Goal: Navigation & Orientation: Find specific page/section

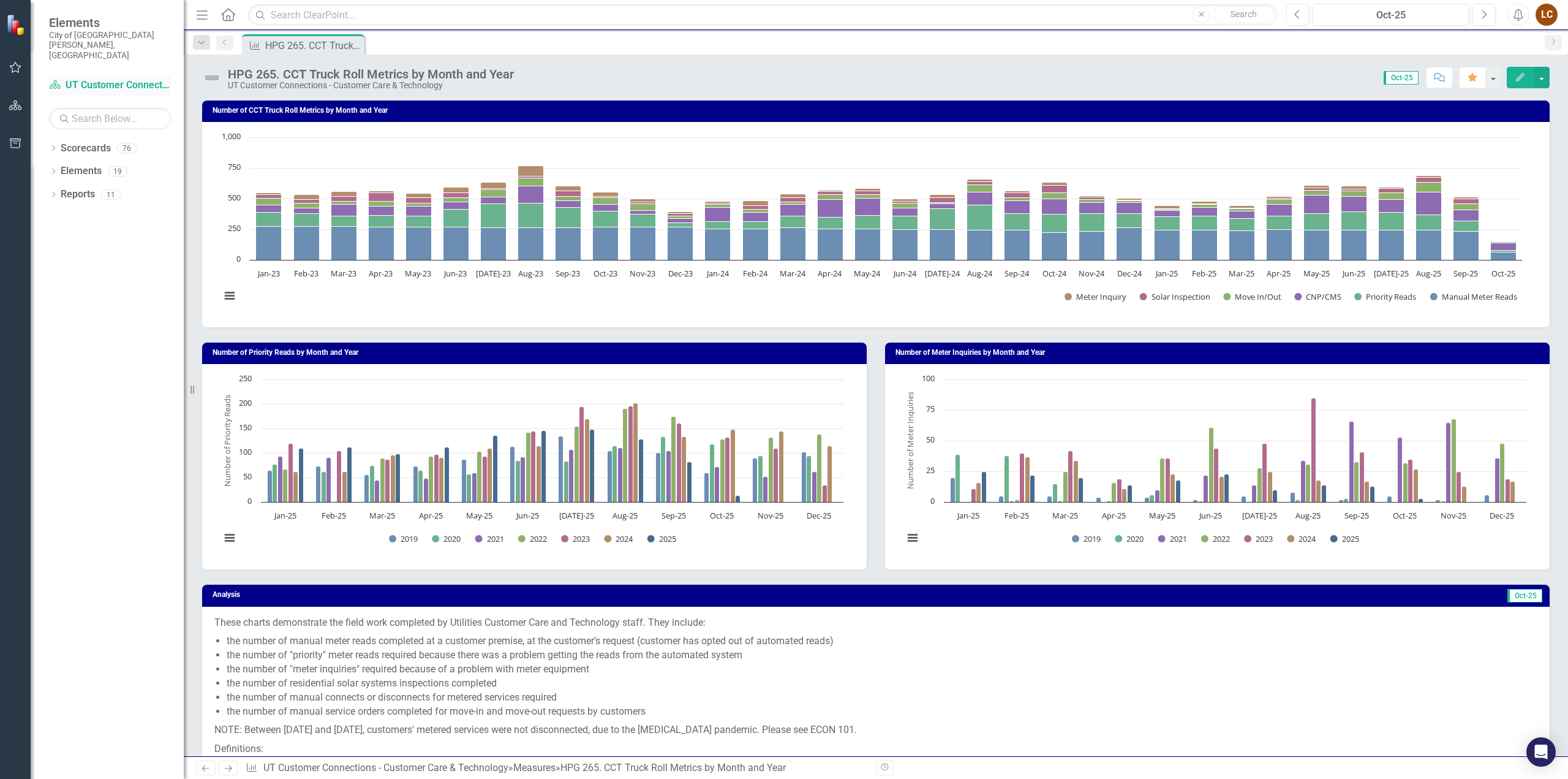
click at [82, 78] on link "Scorecard UT Customer Connections - Customer Care & Technology" at bounding box center [110, 85] width 123 height 14
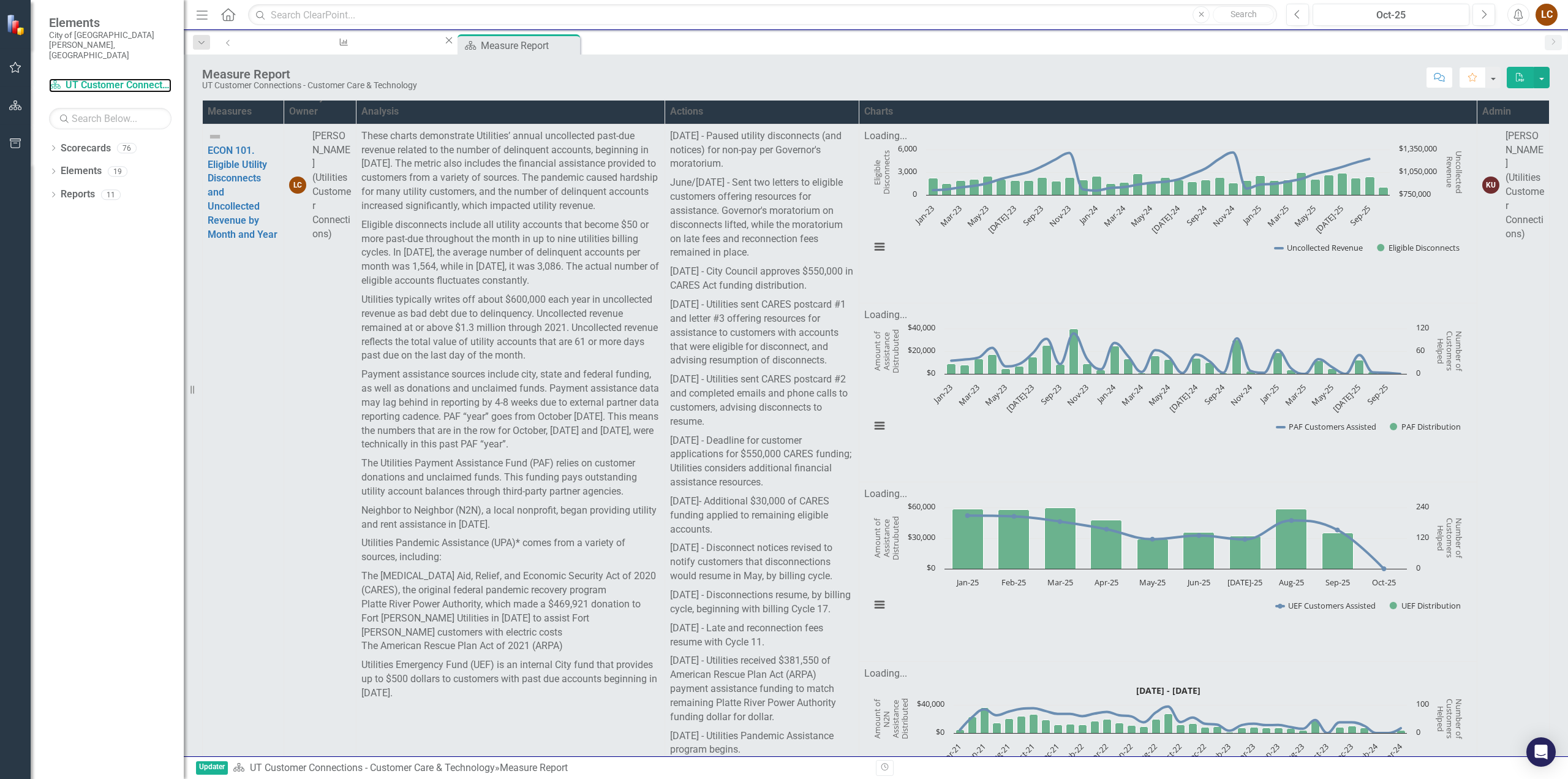
scroll to position [1891, 0]
click at [104, 141] on link "Scorecards" at bounding box center [86, 148] width 50 height 14
click at [1552, 15] on div "LC" at bounding box center [1546, 14] width 22 height 22
click at [1484, 157] on link "Logout Log Out" at bounding box center [1508, 154] width 97 height 23
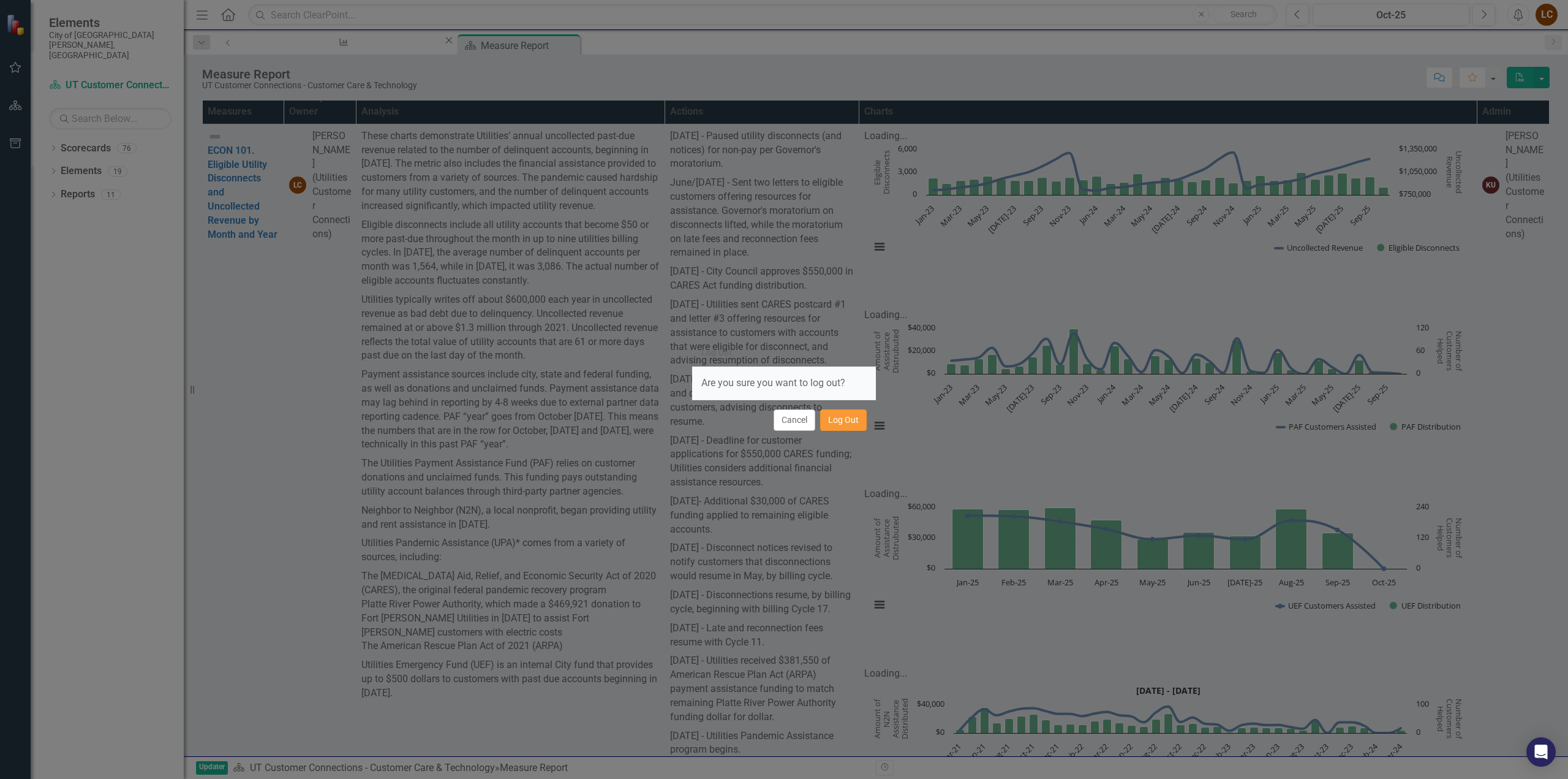
click at [838, 422] on button "Log Out" at bounding box center [842, 419] width 46 height 21
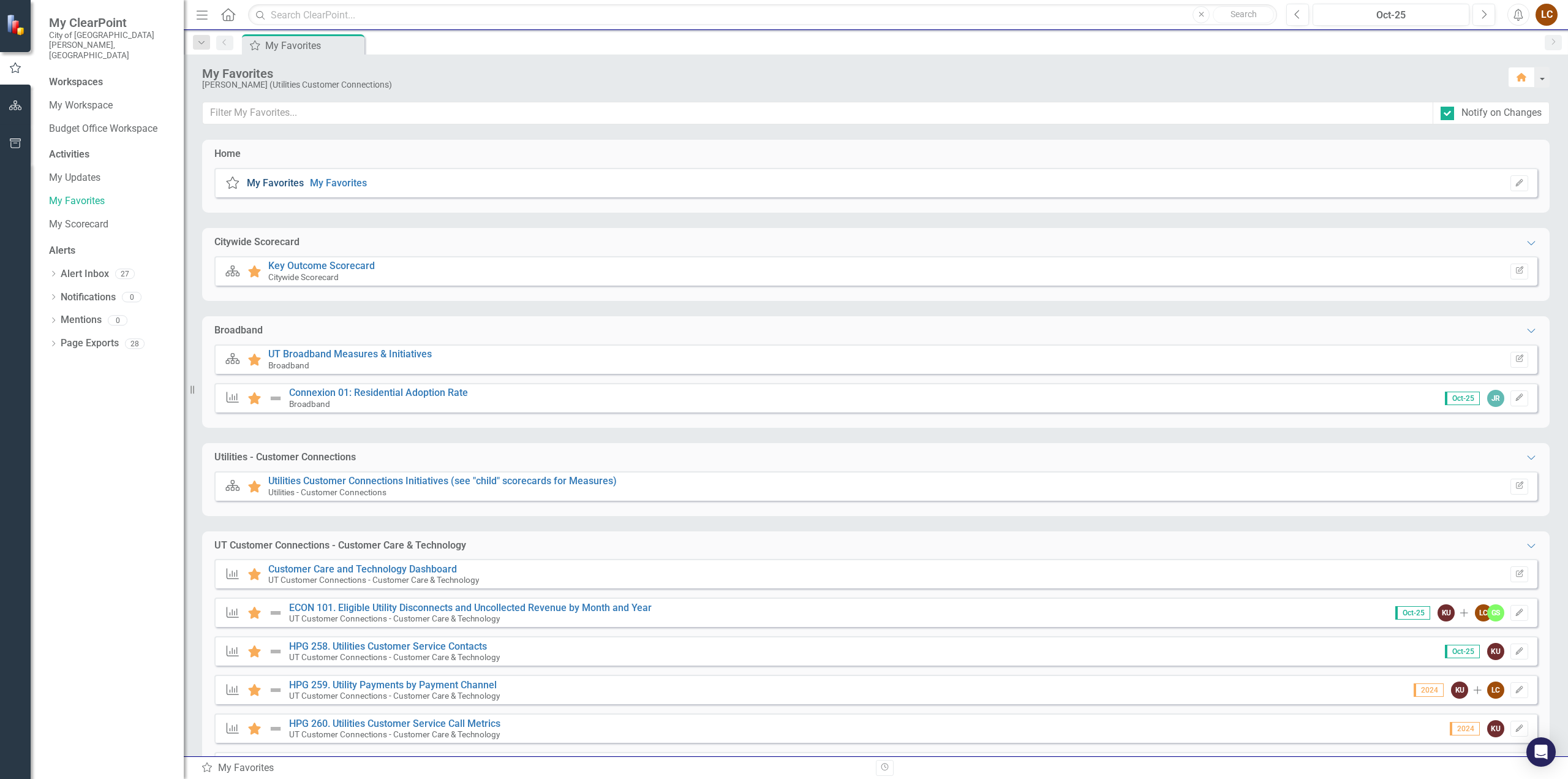
click at [268, 184] on link "My Favorites" at bounding box center [275, 183] width 57 height 12
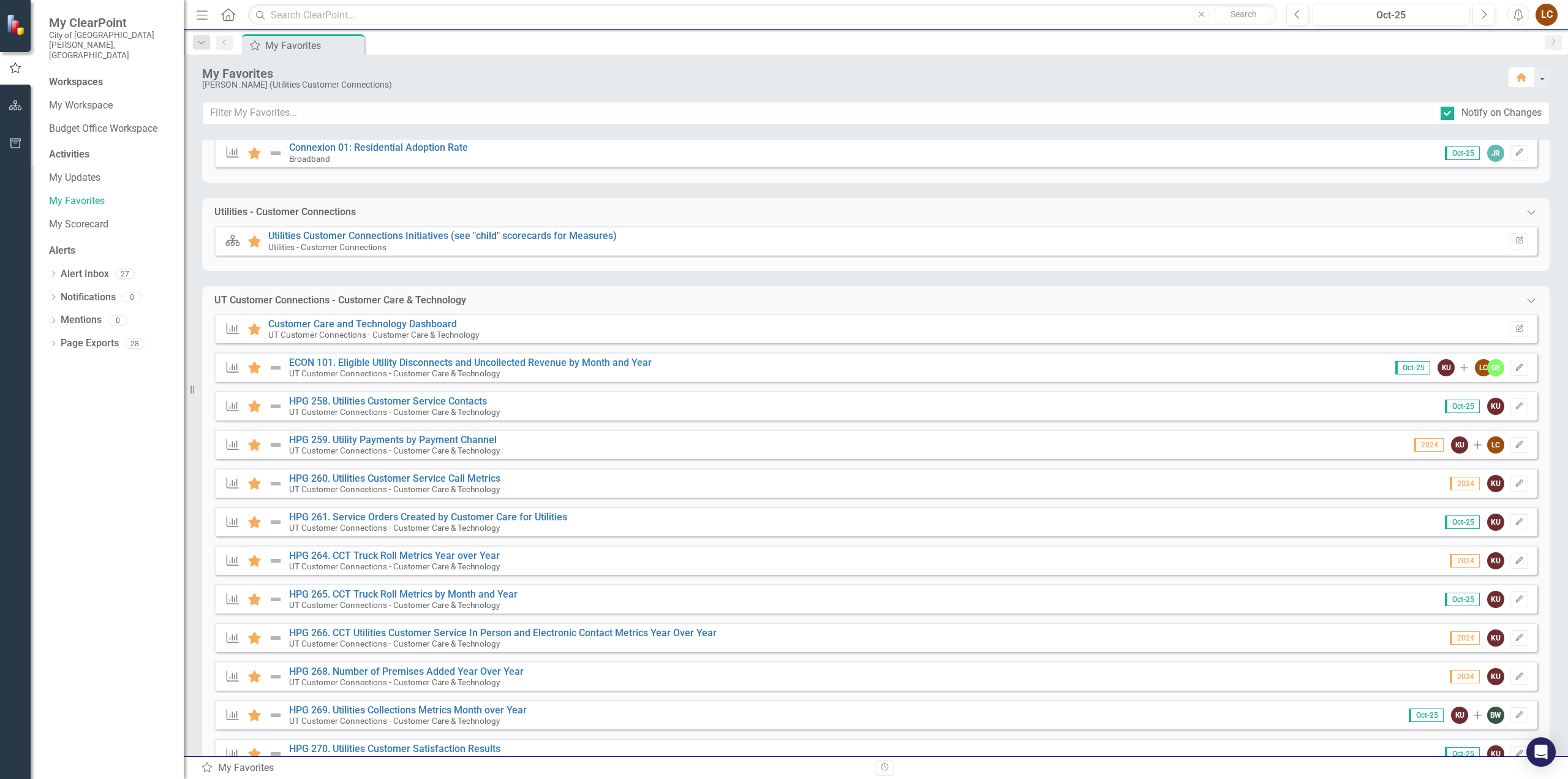
scroll to position [287, 0]
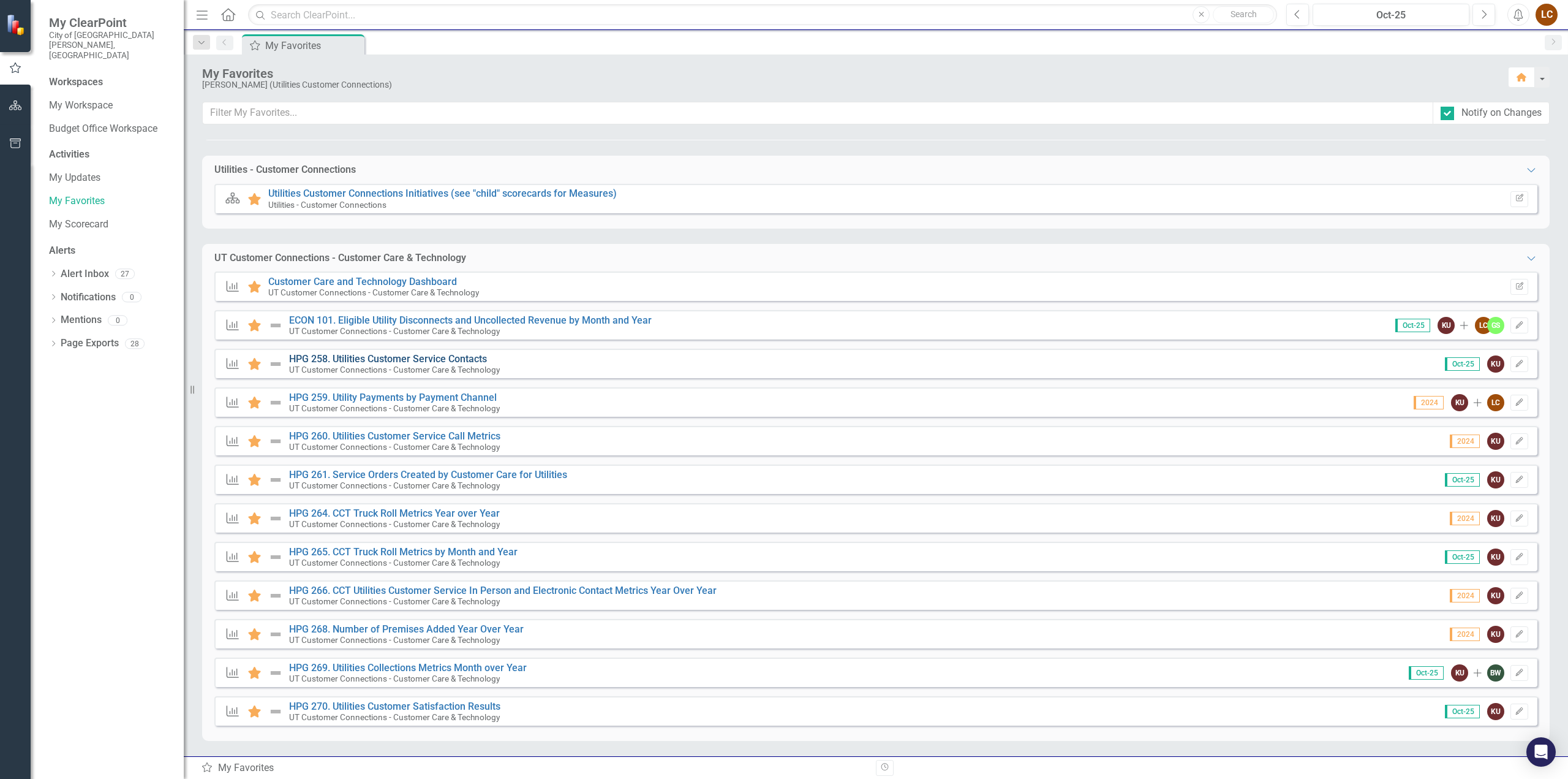
click at [388, 359] on link "HPG 258. Utilities Customer Service Contacts" at bounding box center [387, 359] width 198 height 12
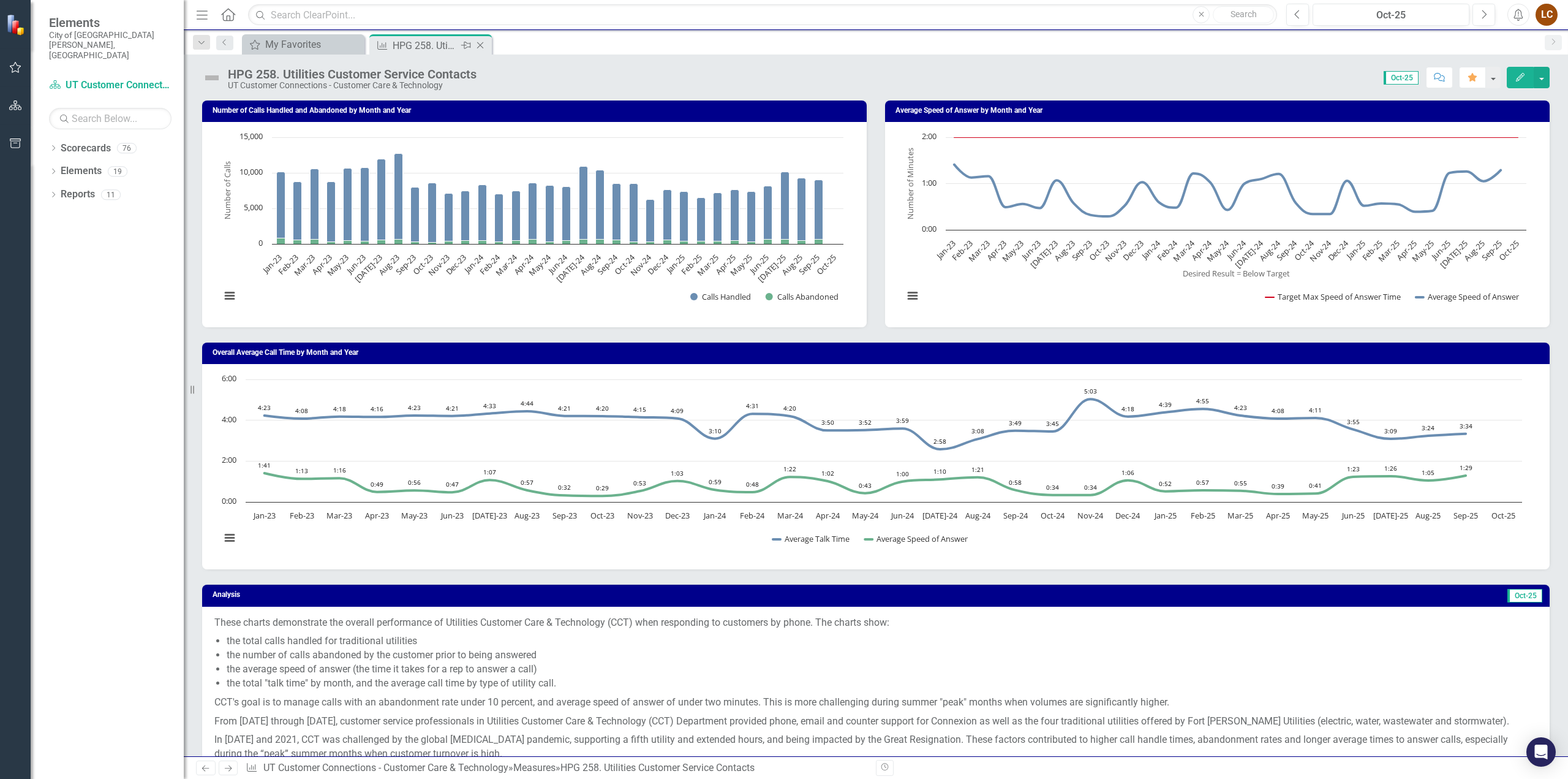
click at [479, 48] on icon "Close" at bounding box center [480, 45] width 13 height 10
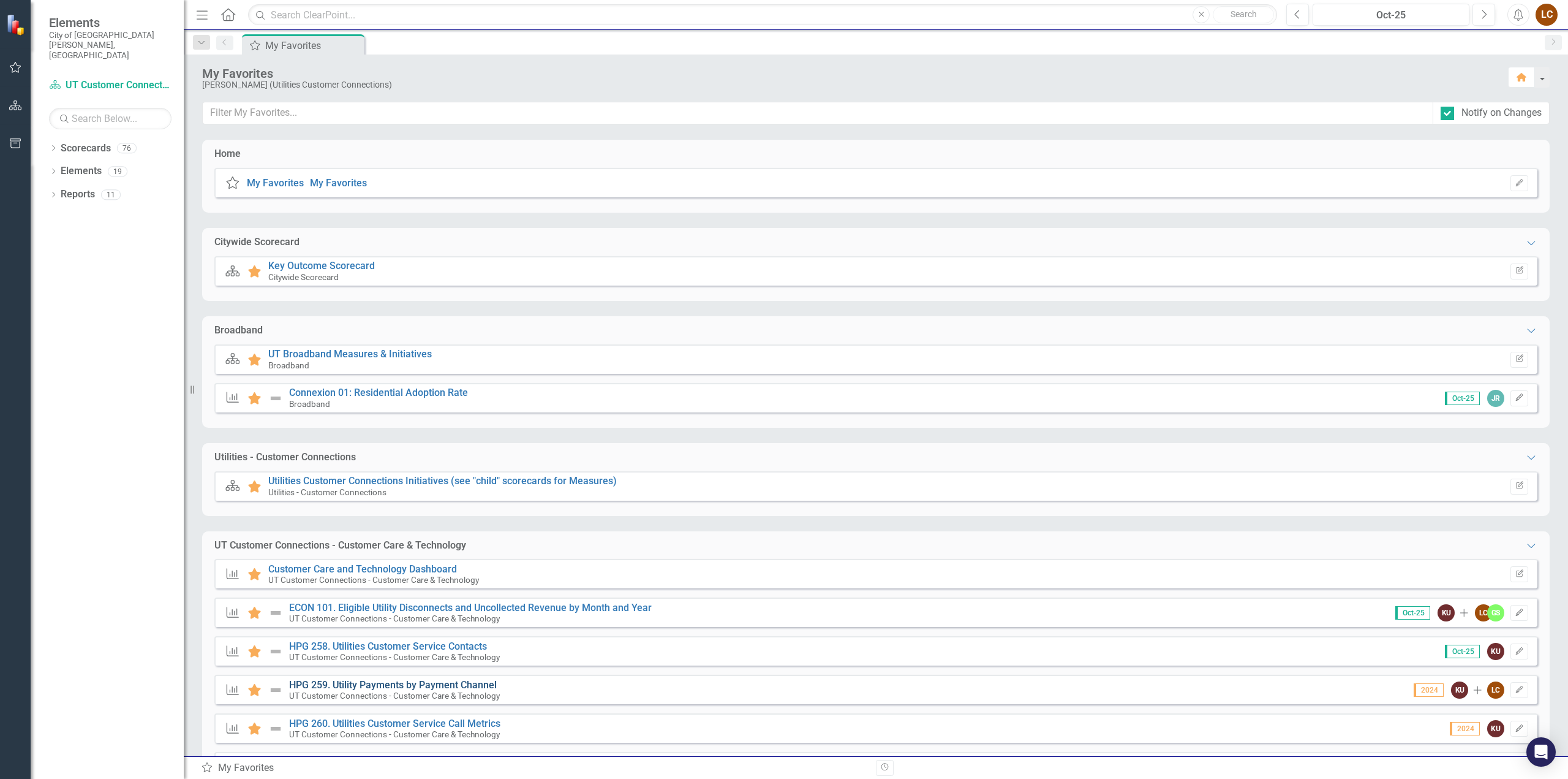
click at [381, 682] on link "HPG 259. Utility Payments by Payment Channel" at bounding box center [392, 685] width 208 height 12
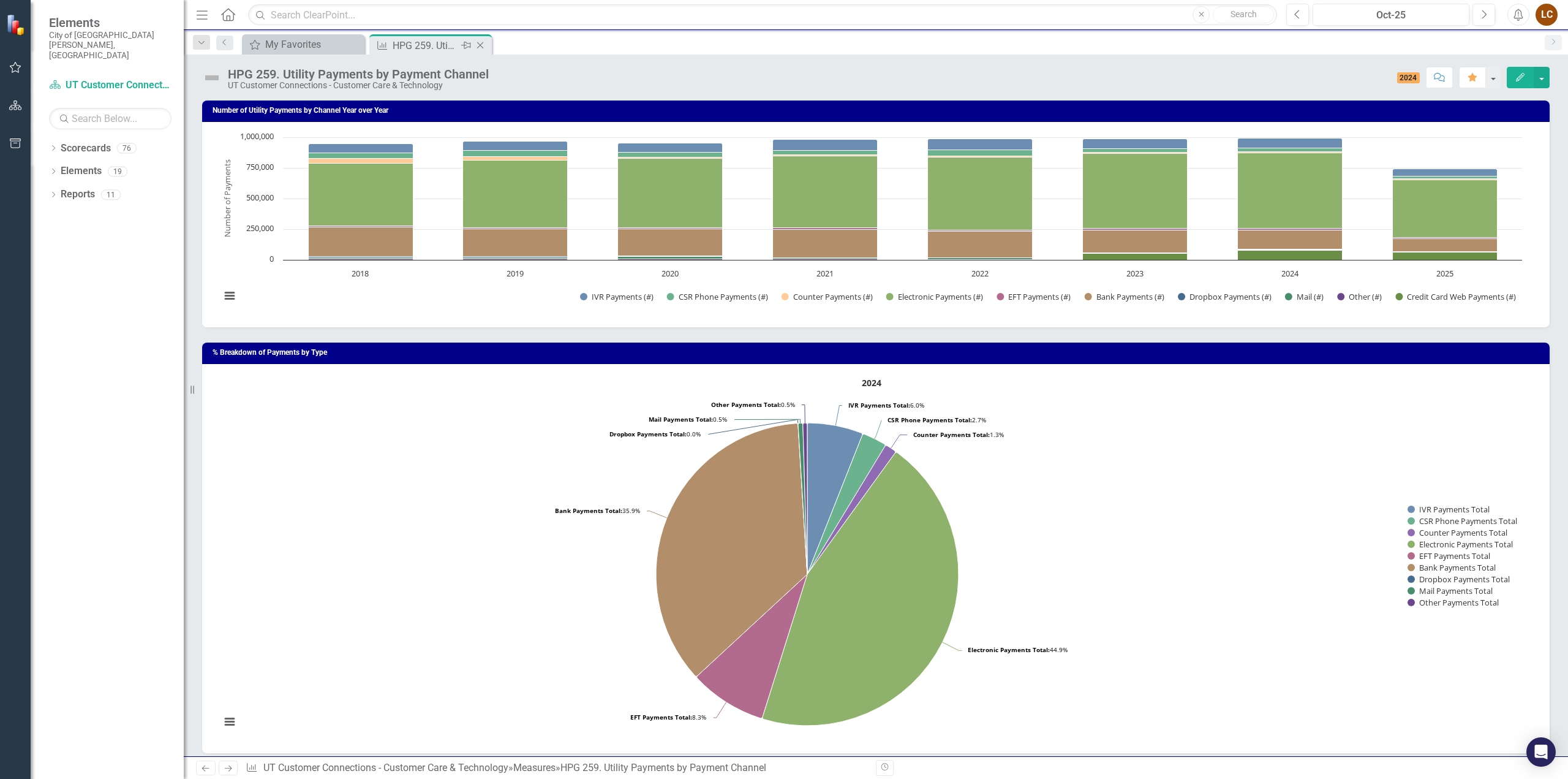
click at [481, 45] on icon "Close" at bounding box center [480, 45] width 13 height 10
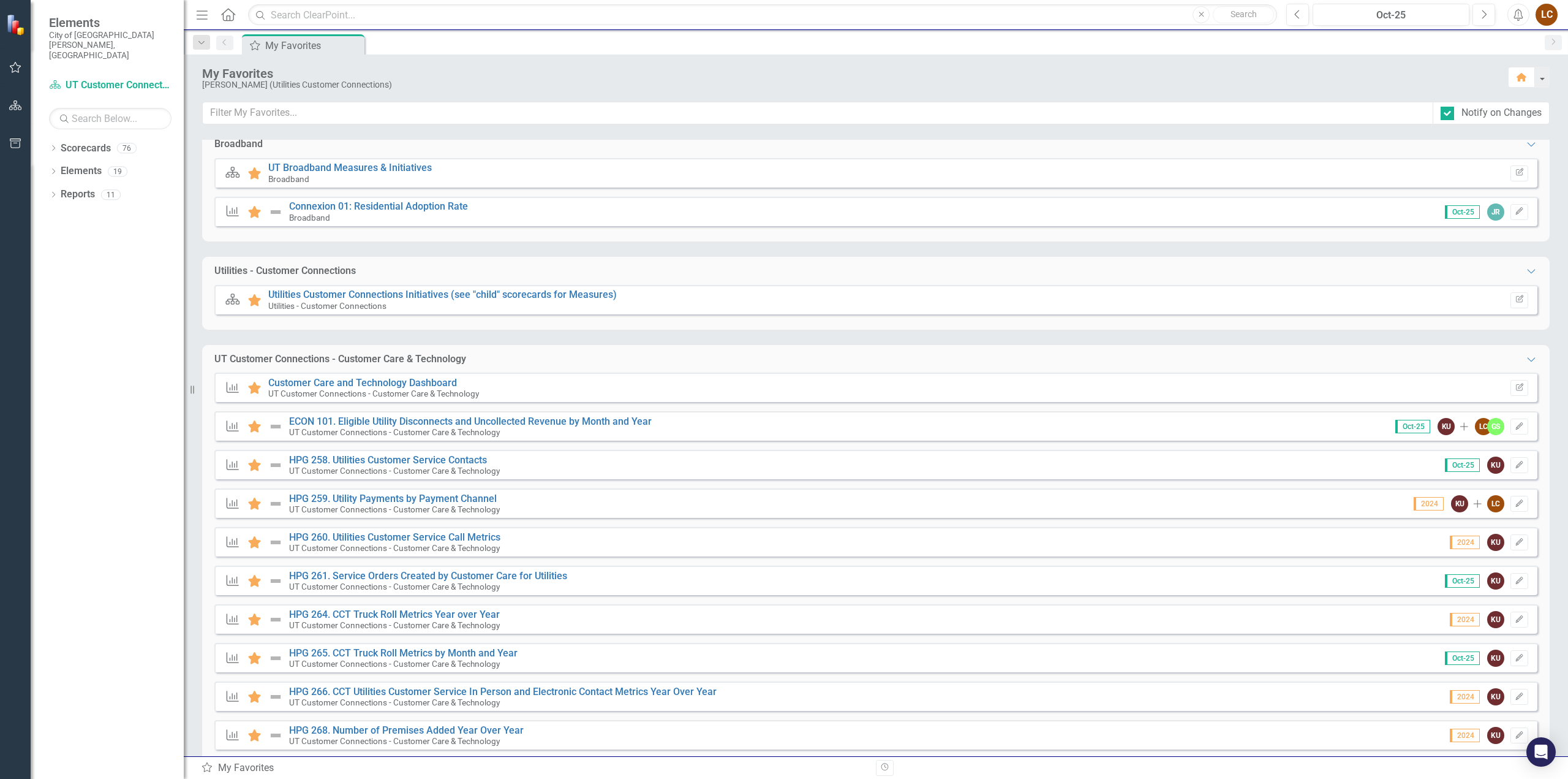
scroll to position [287, 0]
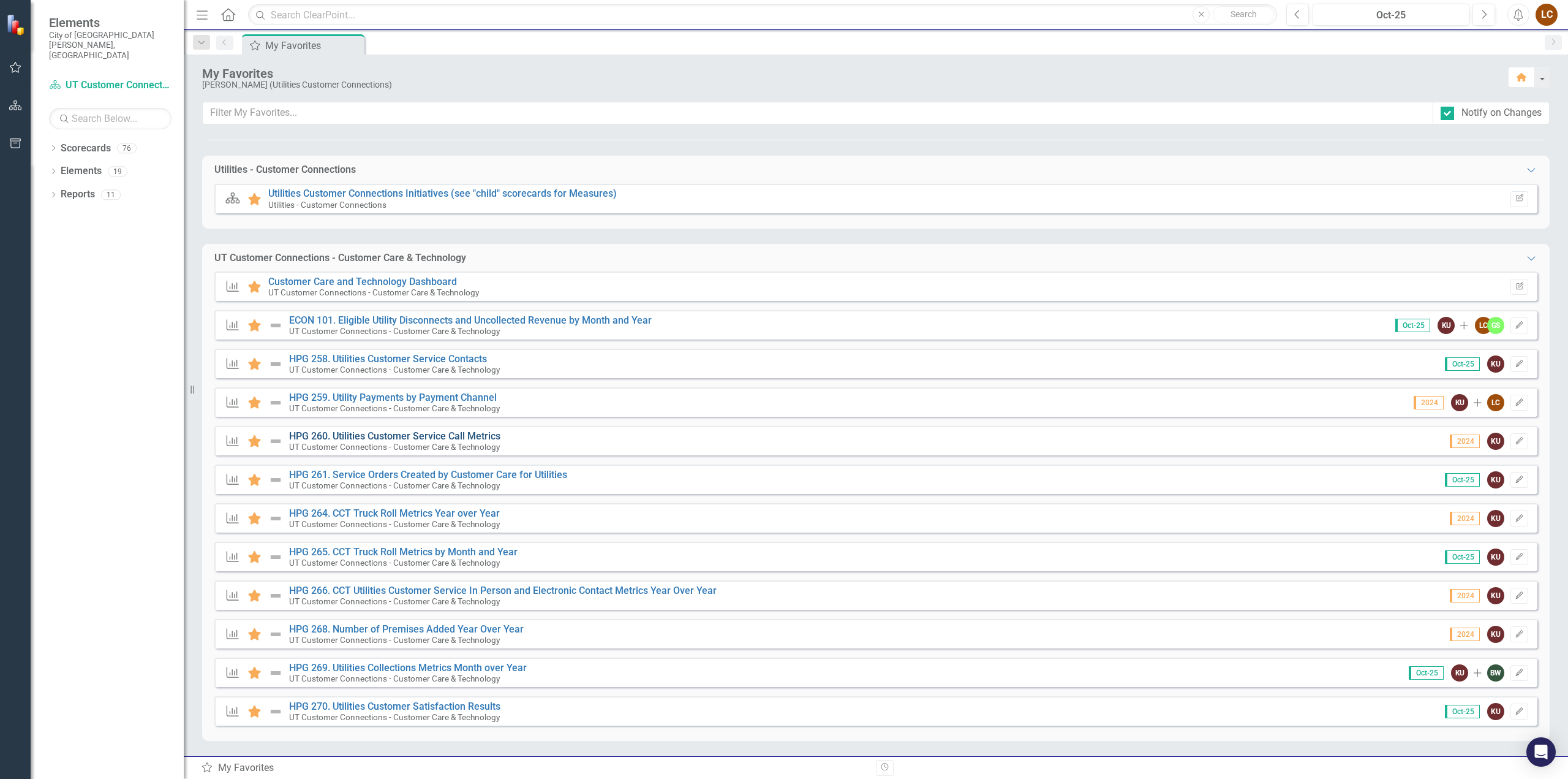
click at [407, 433] on link "HPG 260. Utilities Customer Service Call Metrics" at bounding box center [394, 436] width 211 height 12
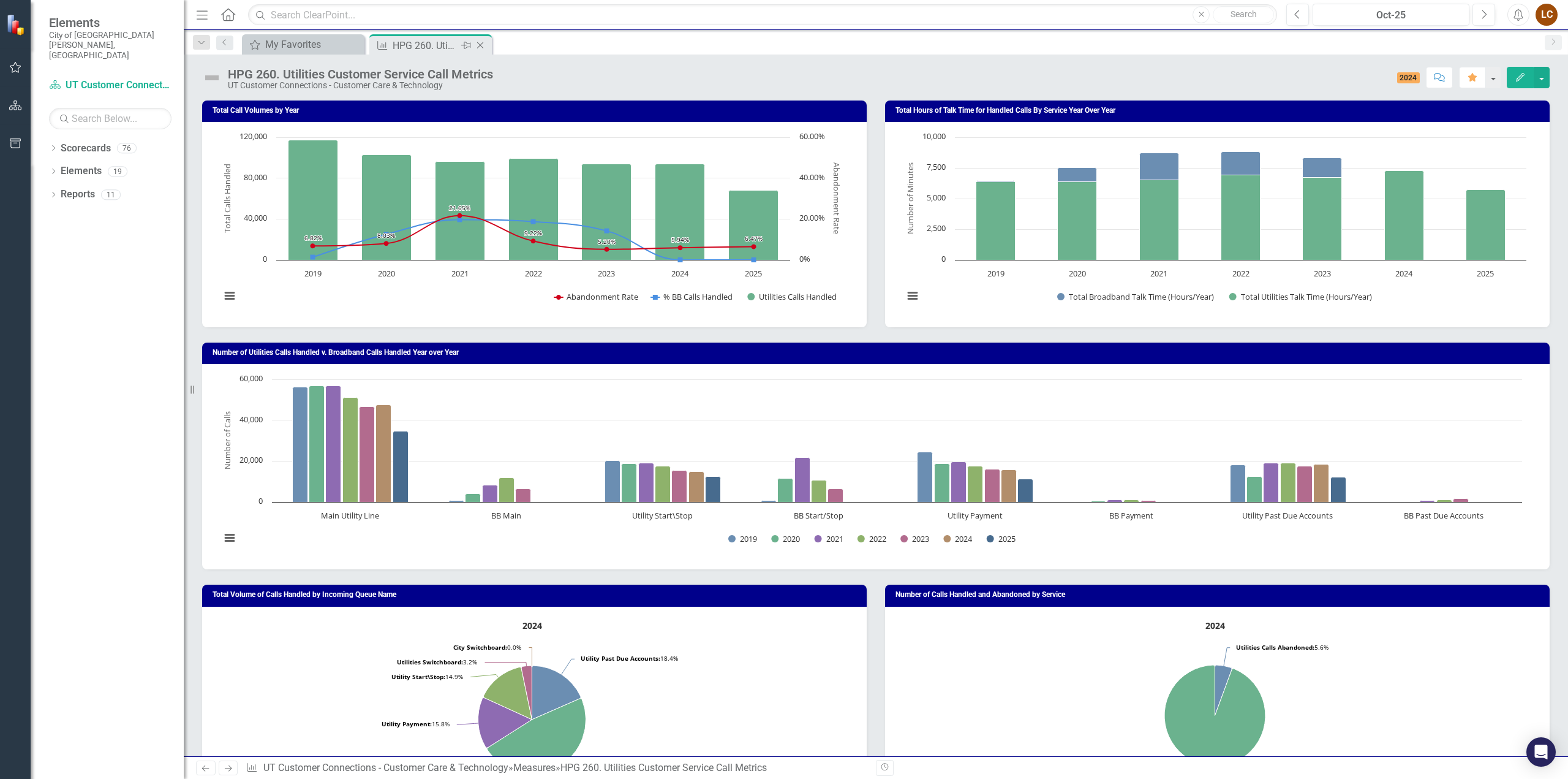
click at [480, 47] on icon "Close" at bounding box center [480, 45] width 13 height 10
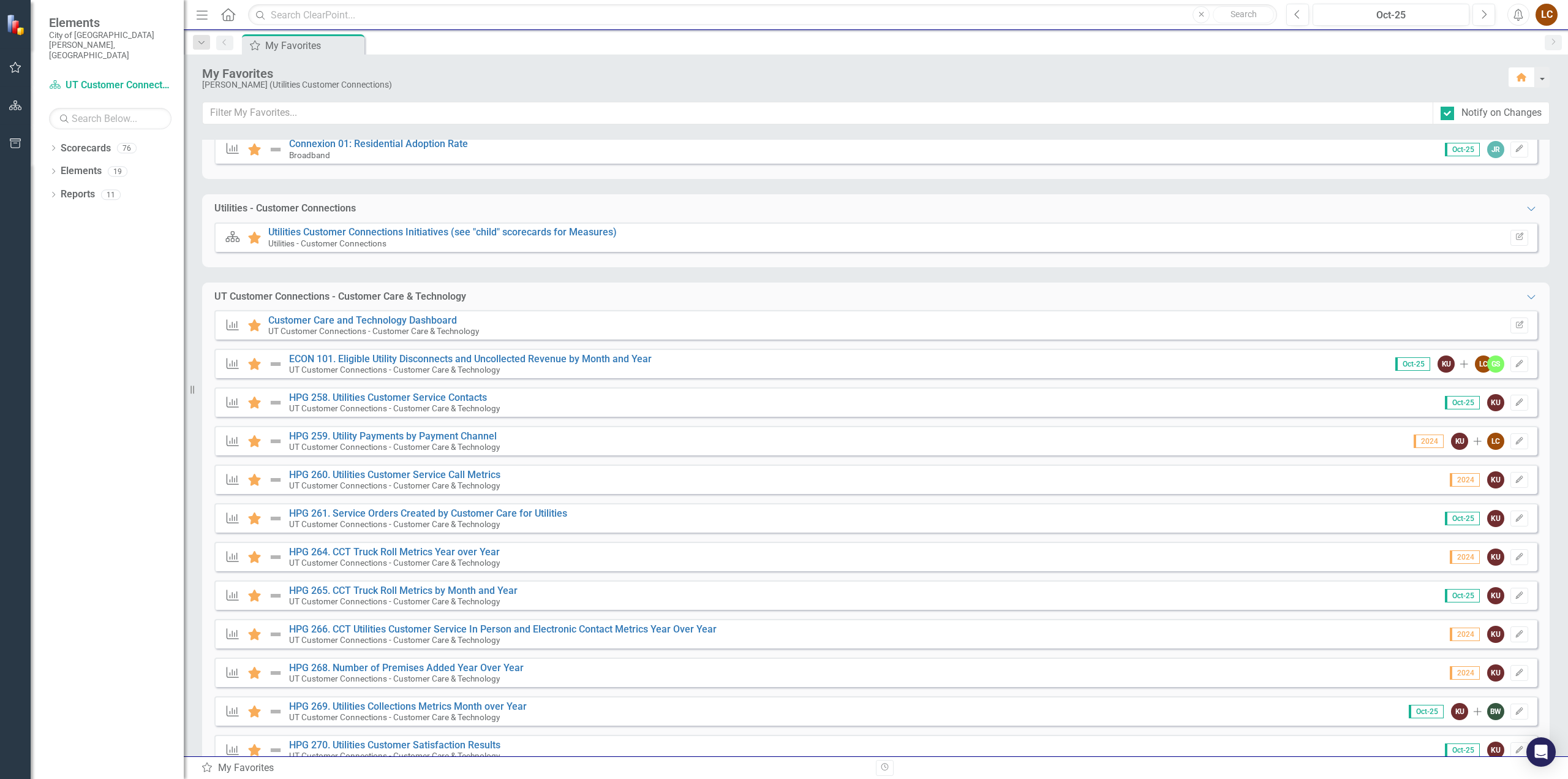
scroll to position [287, 0]
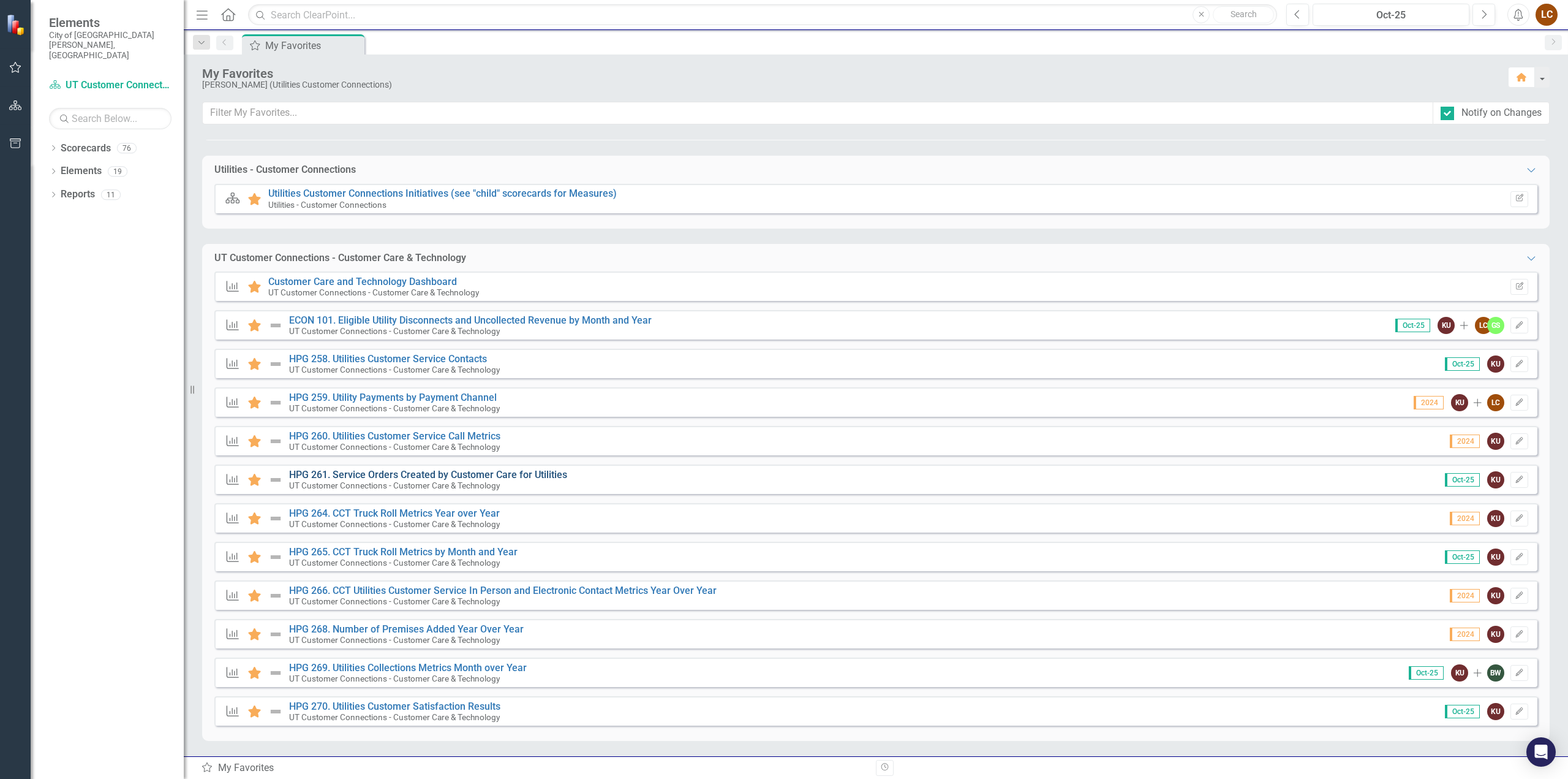
click at [421, 475] on link "HPG 261. Service Orders Created by Customer Care for Utilities" at bounding box center [428, 475] width 278 height 12
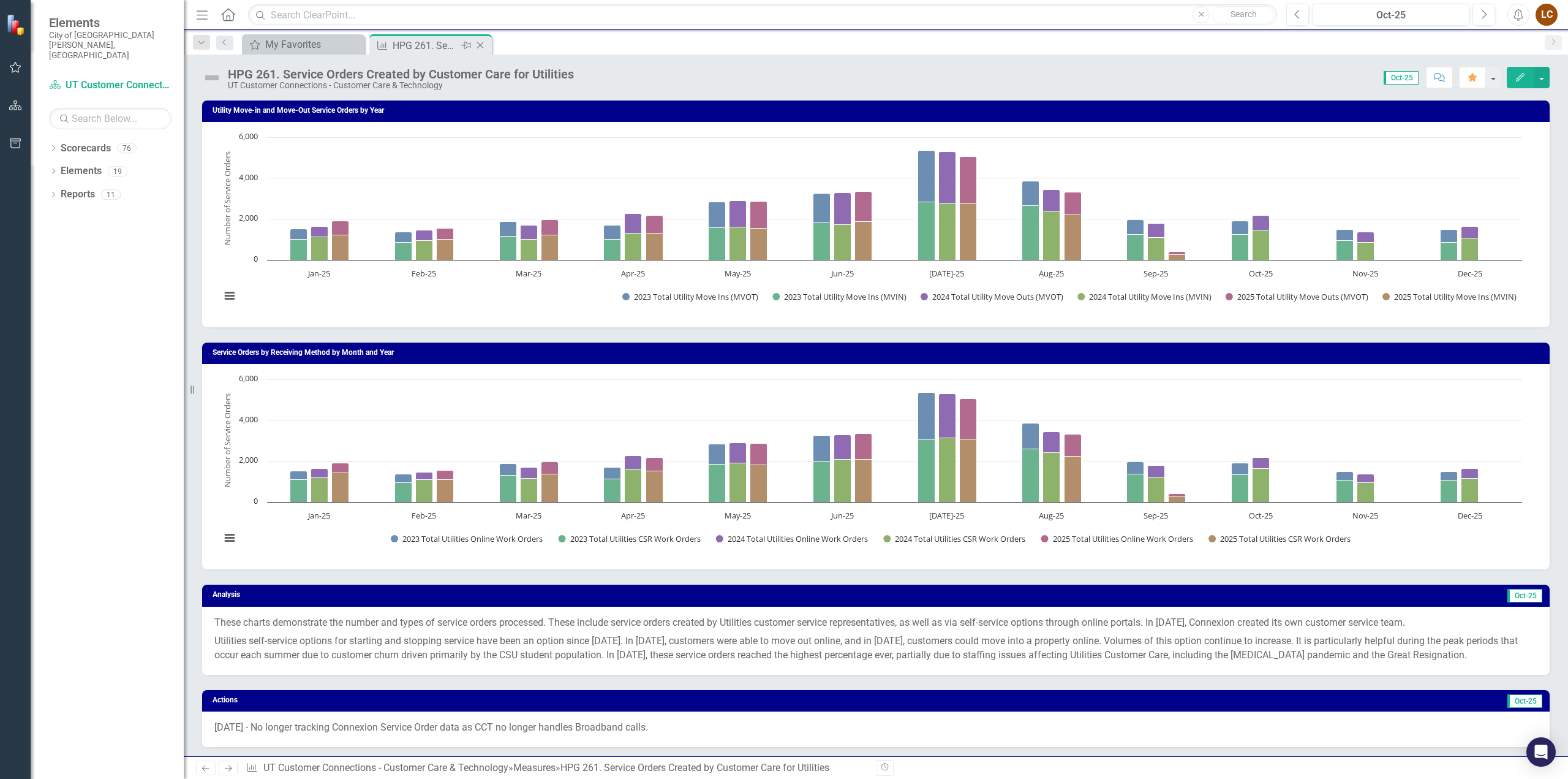
click at [478, 46] on icon "Close" at bounding box center [480, 45] width 13 height 10
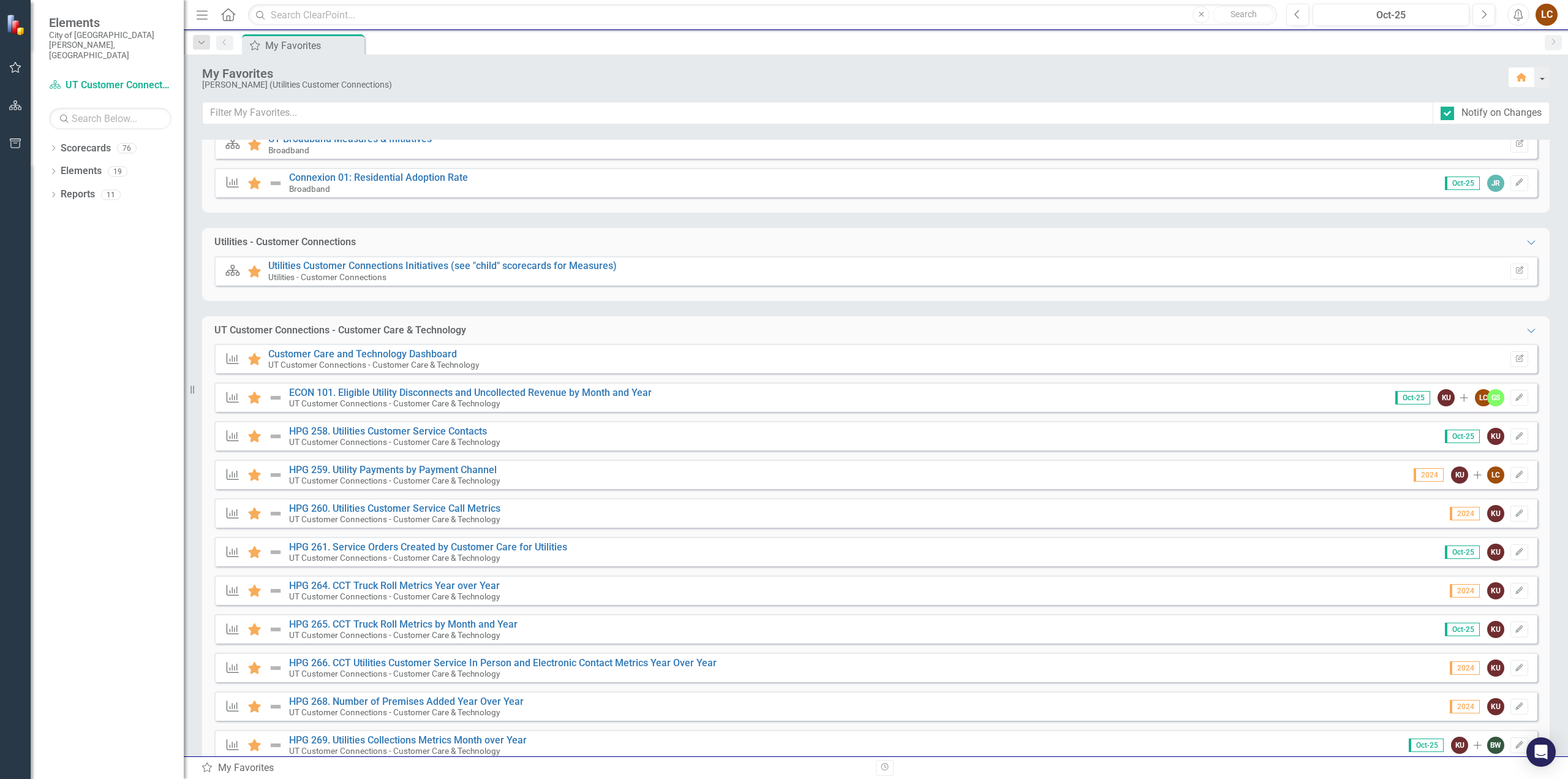
scroll to position [287, 0]
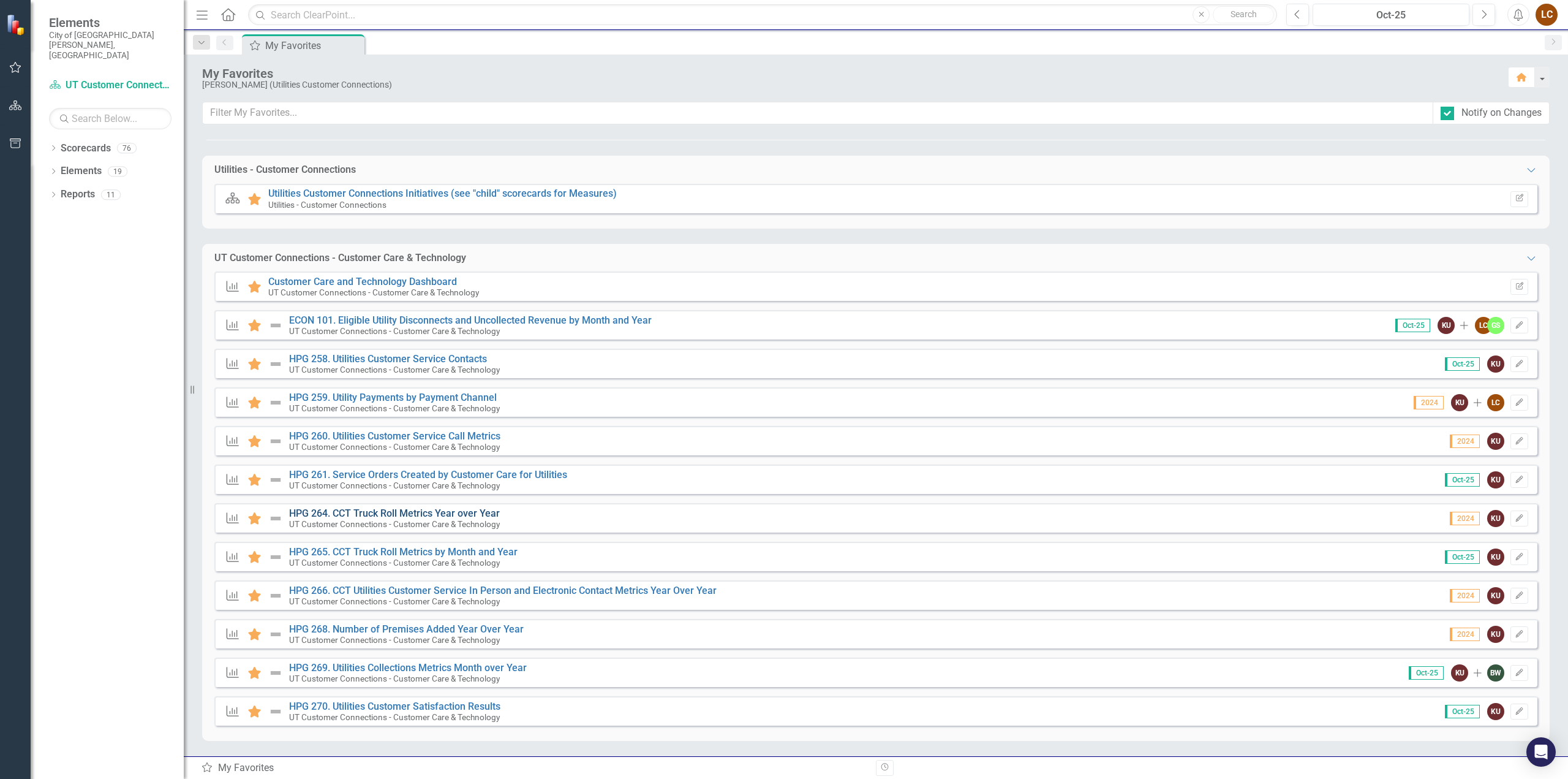
click at [372, 513] on link "HPG 264. CCT Truck Roll Metrics Year over Year" at bounding box center [394, 513] width 210 height 12
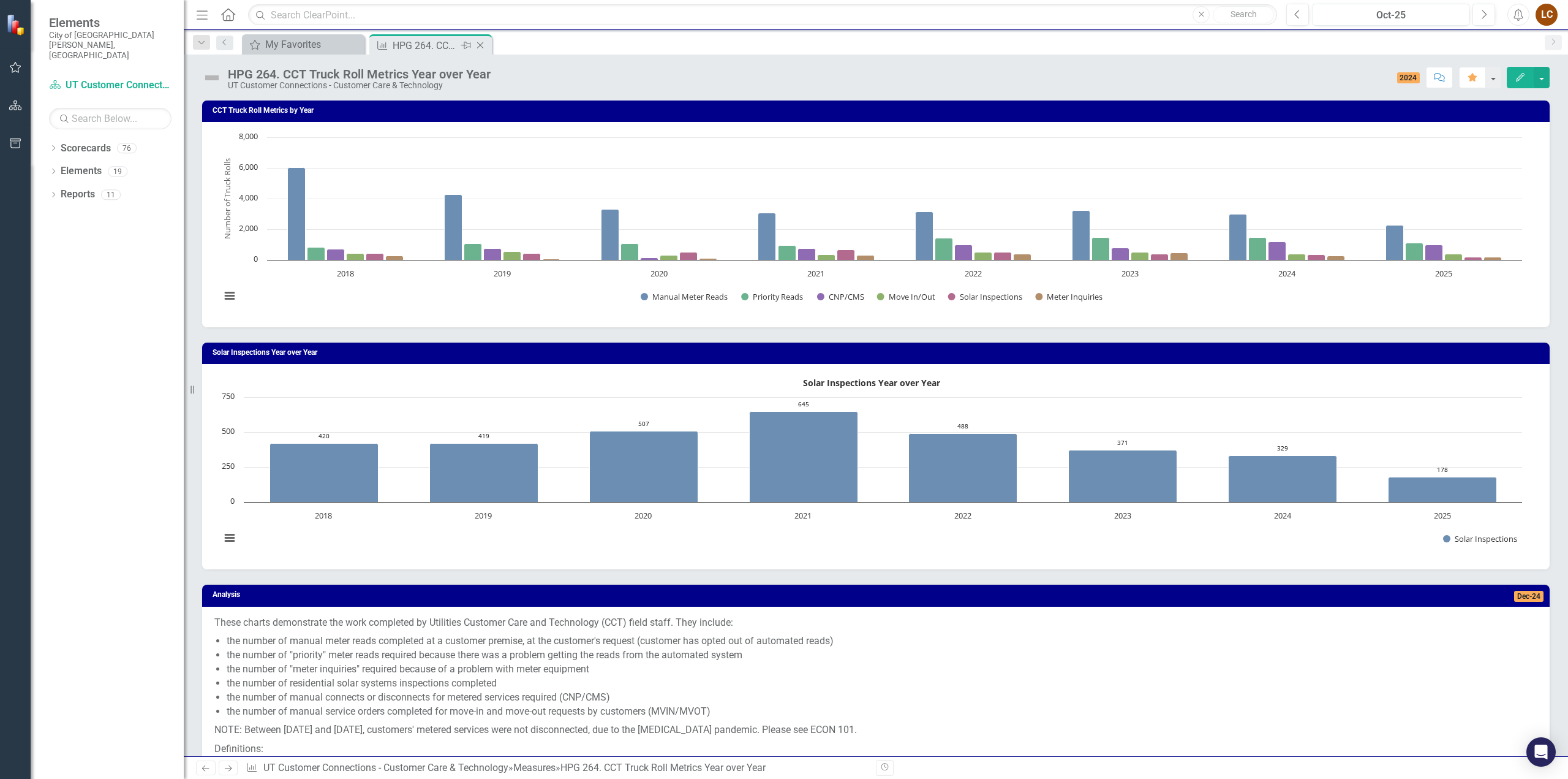
click at [478, 44] on icon at bounding box center [481, 45] width 7 height 7
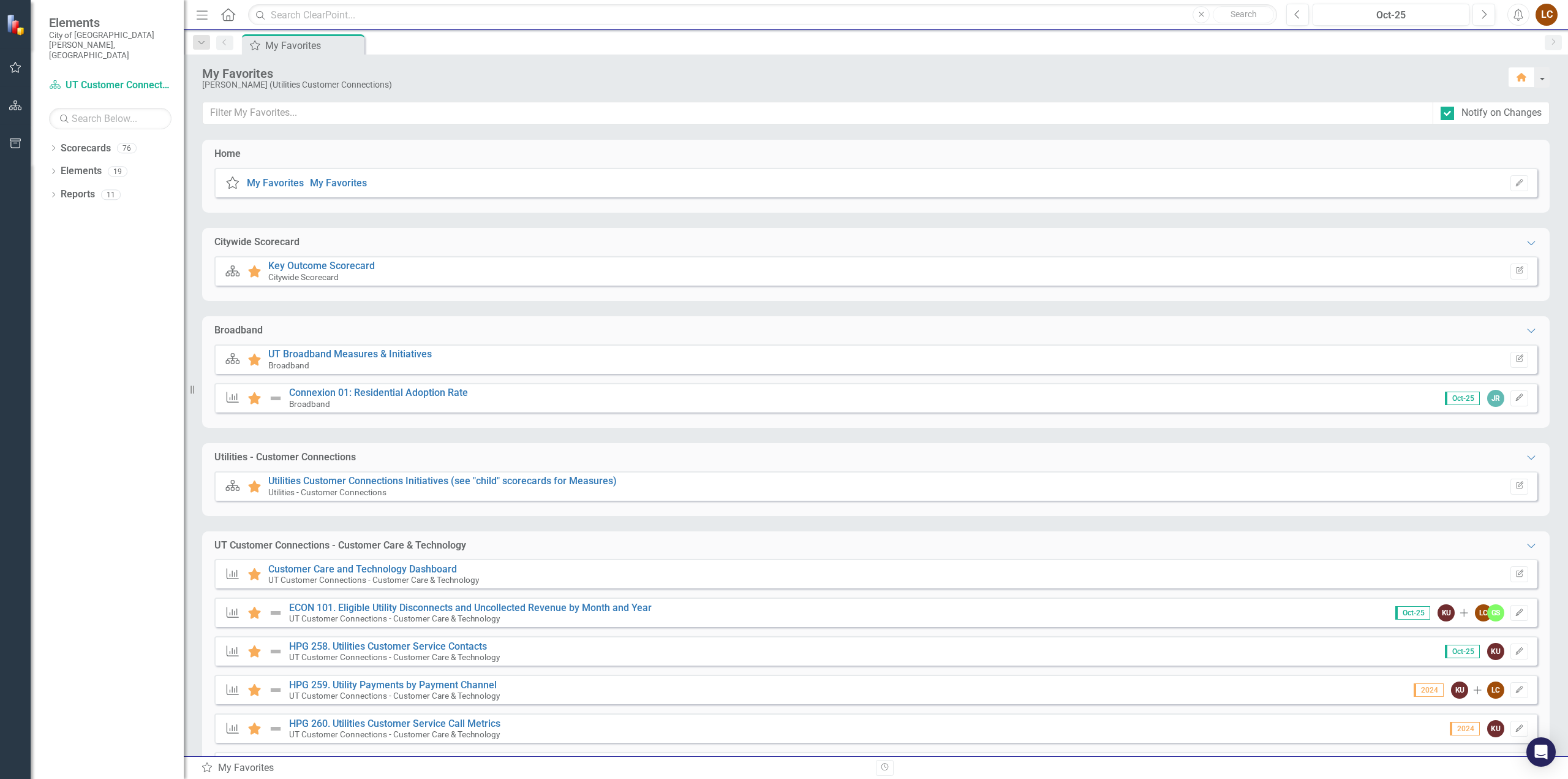
scroll to position [287, 0]
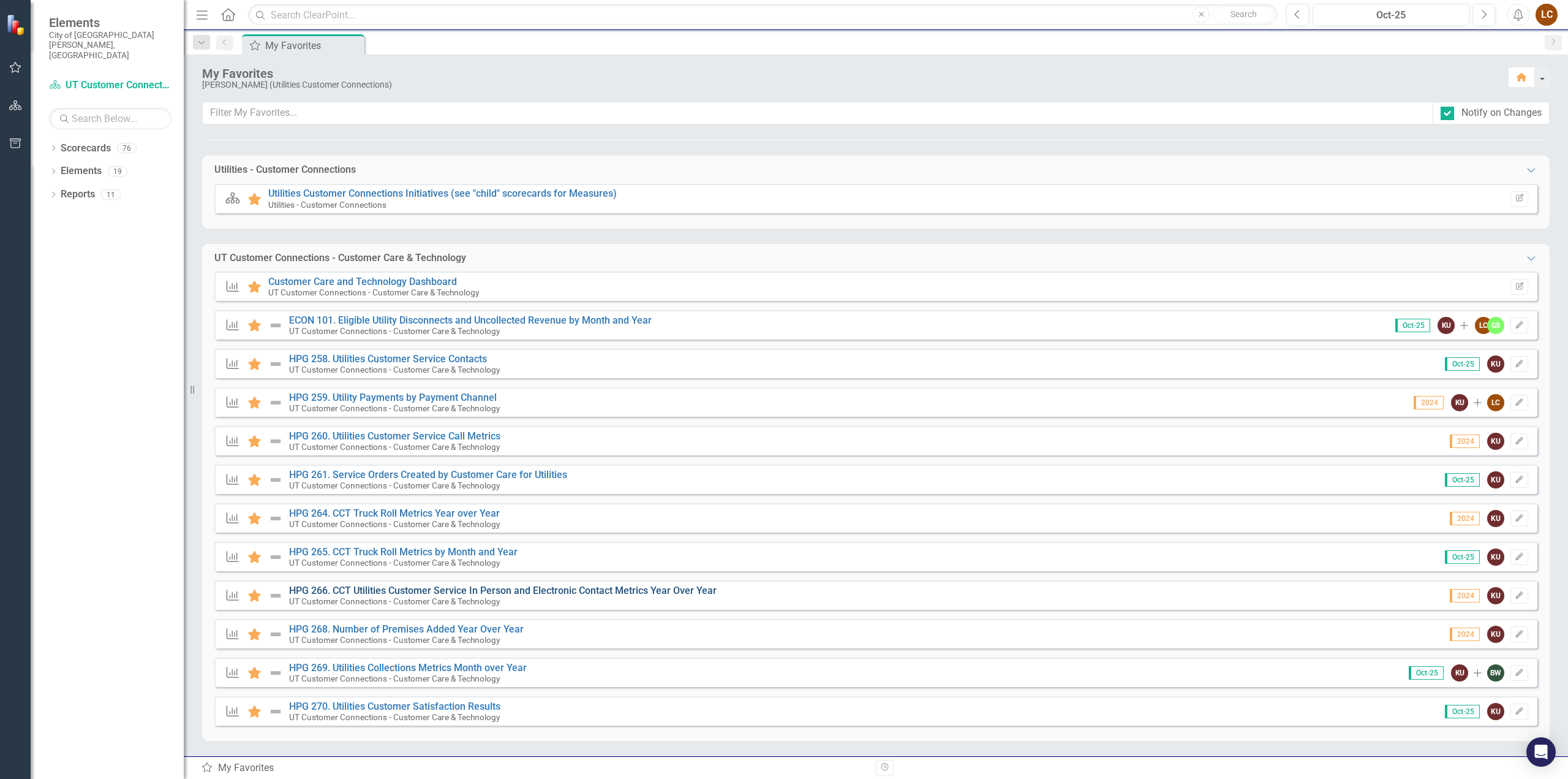
click at [423, 590] on link "HPG 266. CCT Utilities Customer Service In Person and Electronic Contact Metric…" at bounding box center [502, 590] width 428 height 12
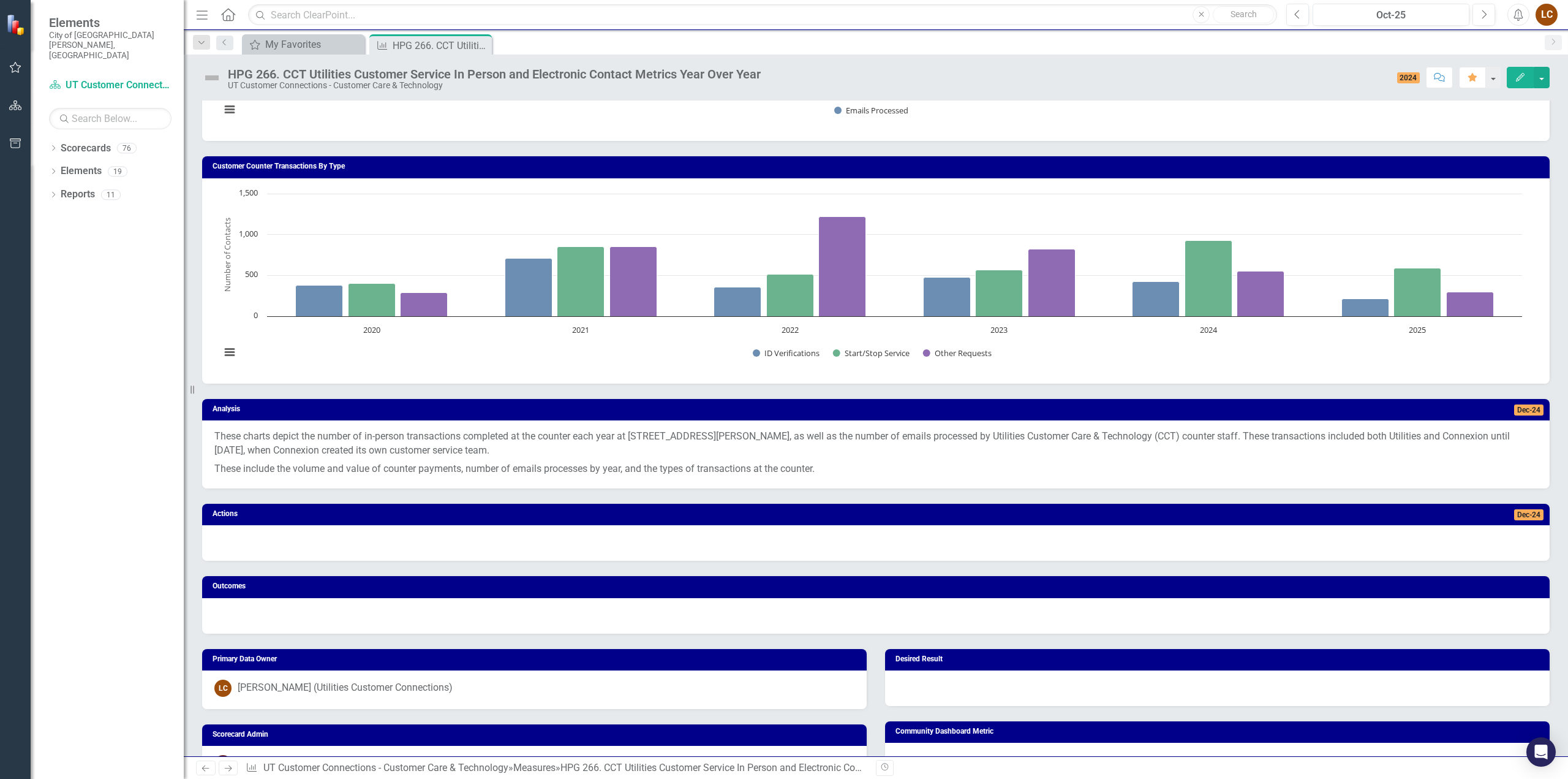
scroll to position [430, 0]
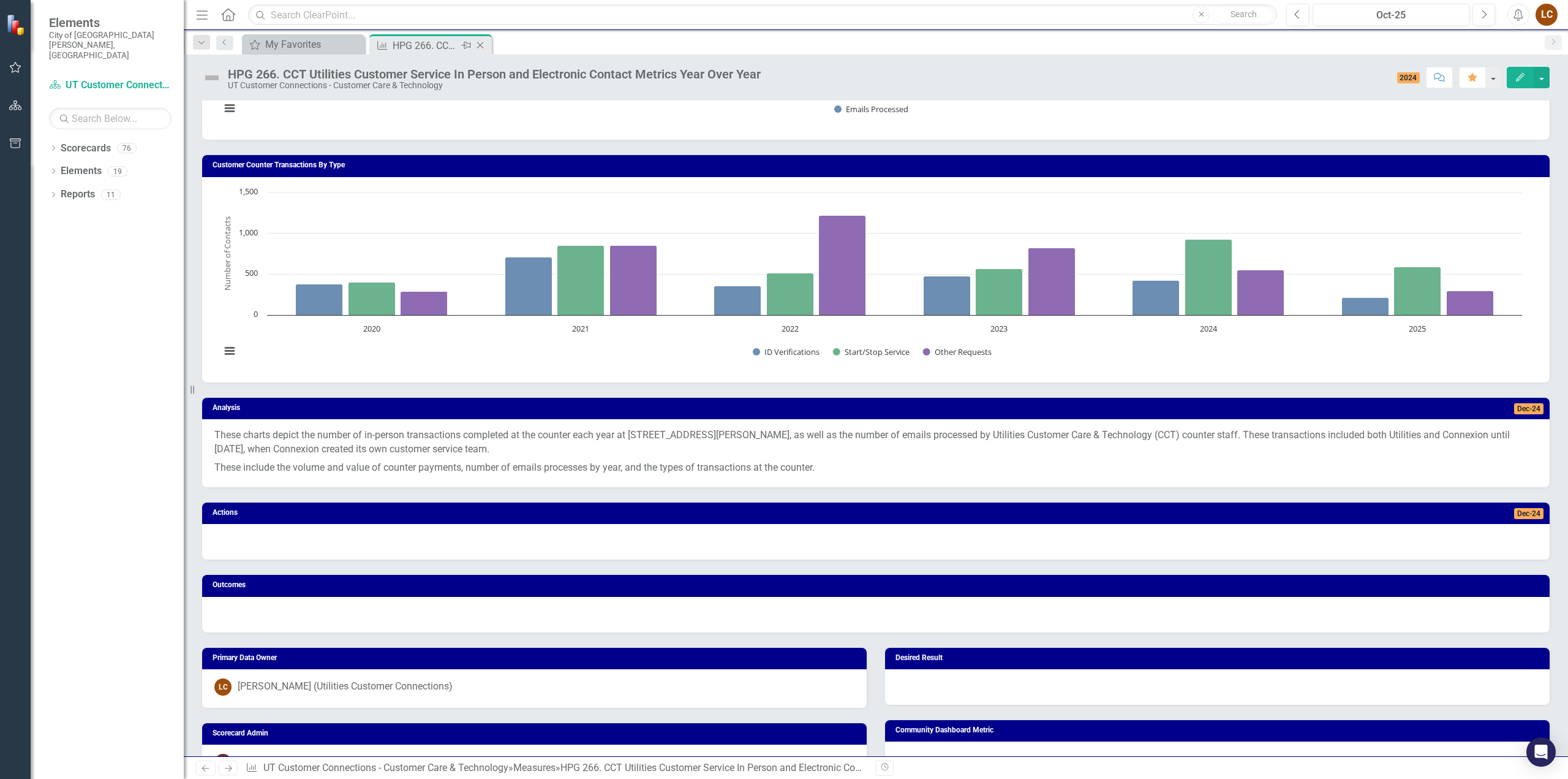
click at [476, 44] on icon "Close" at bounding box center [480, 45] width 13 height 10
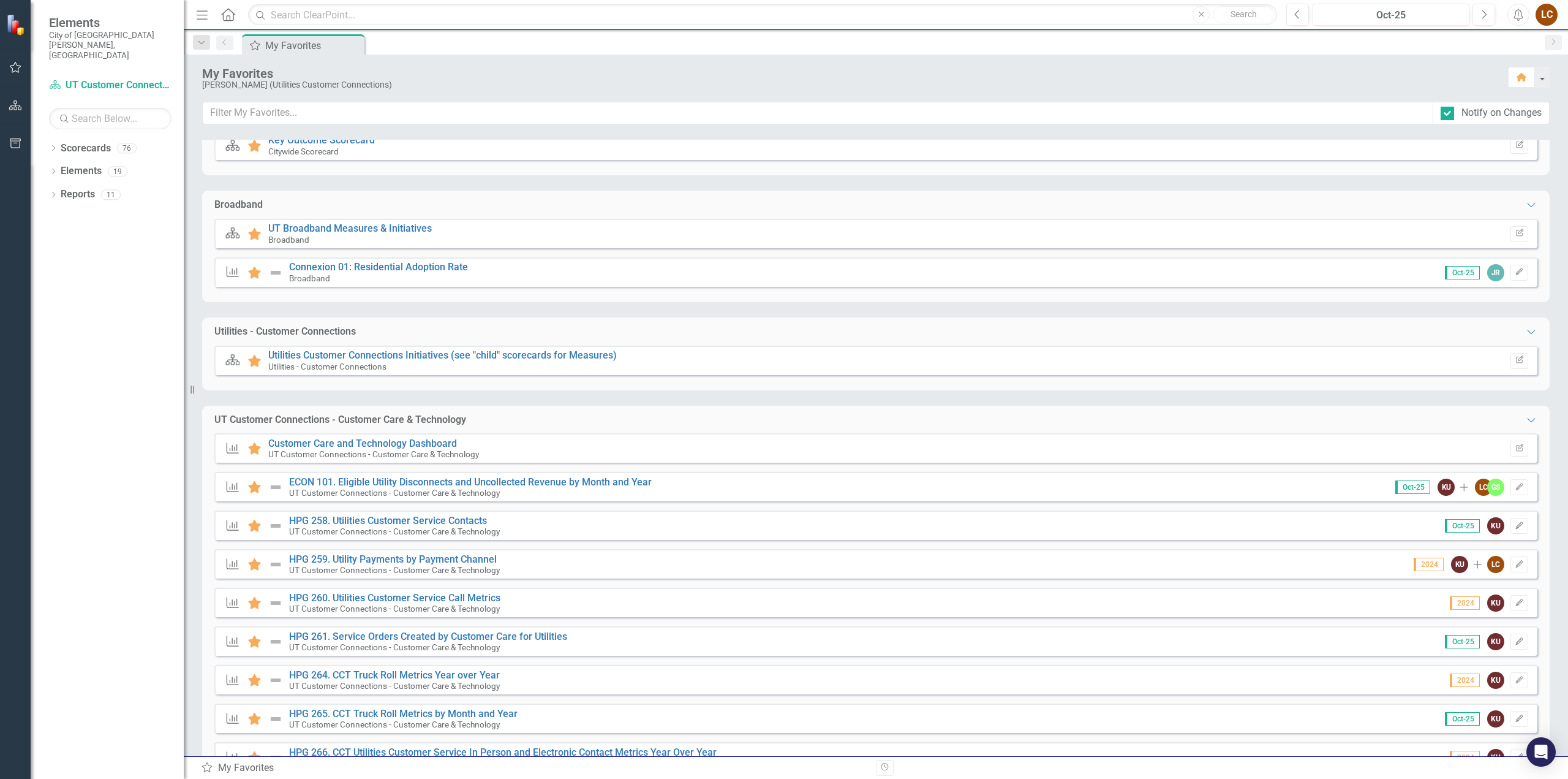
scroll to position [287, 0]
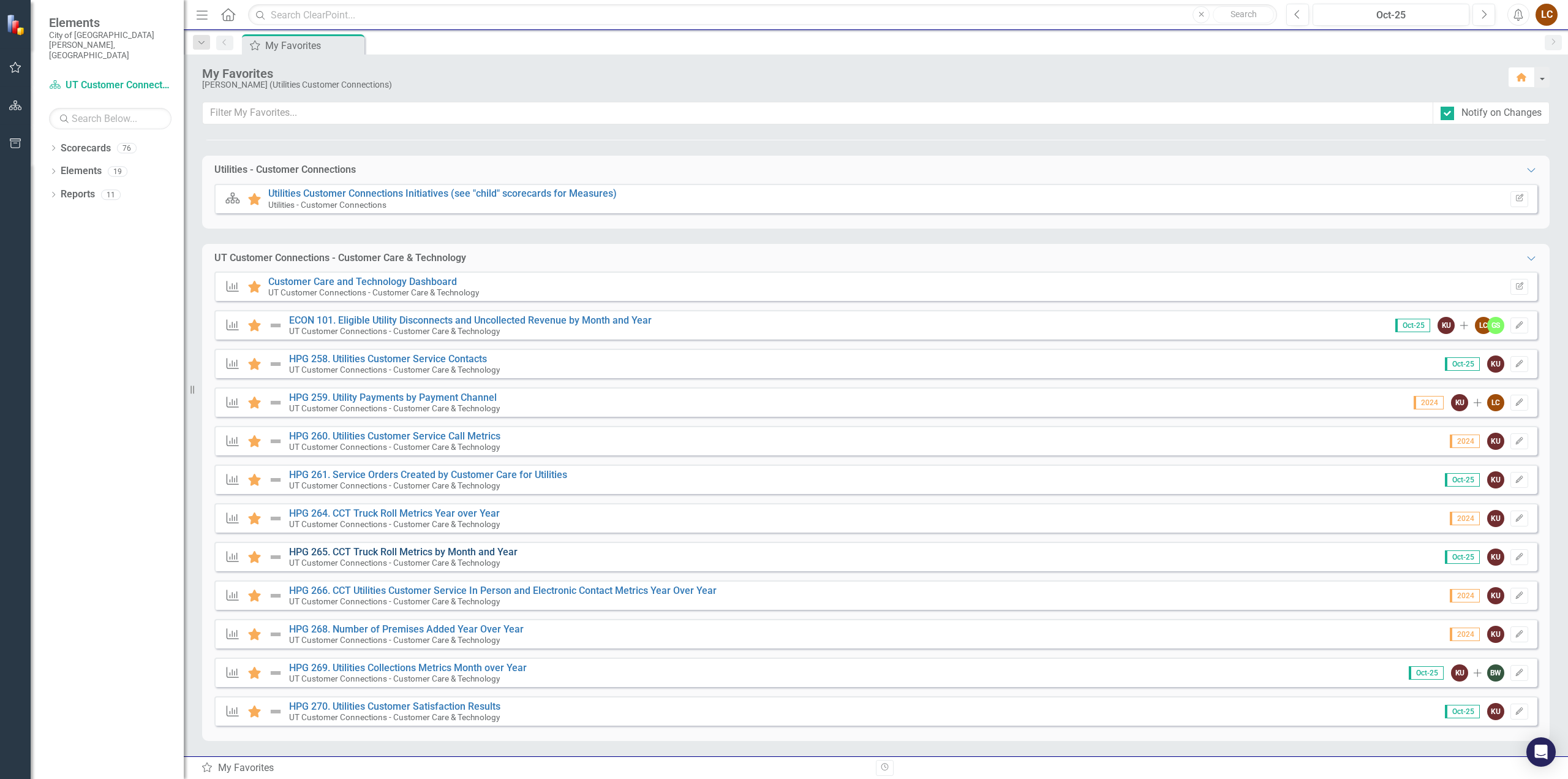
click at [349, 552] on link "HPG 265. CCT Truck Roll Metrics by Month and Year" at bounding box center [402, 552] width 228 height 12
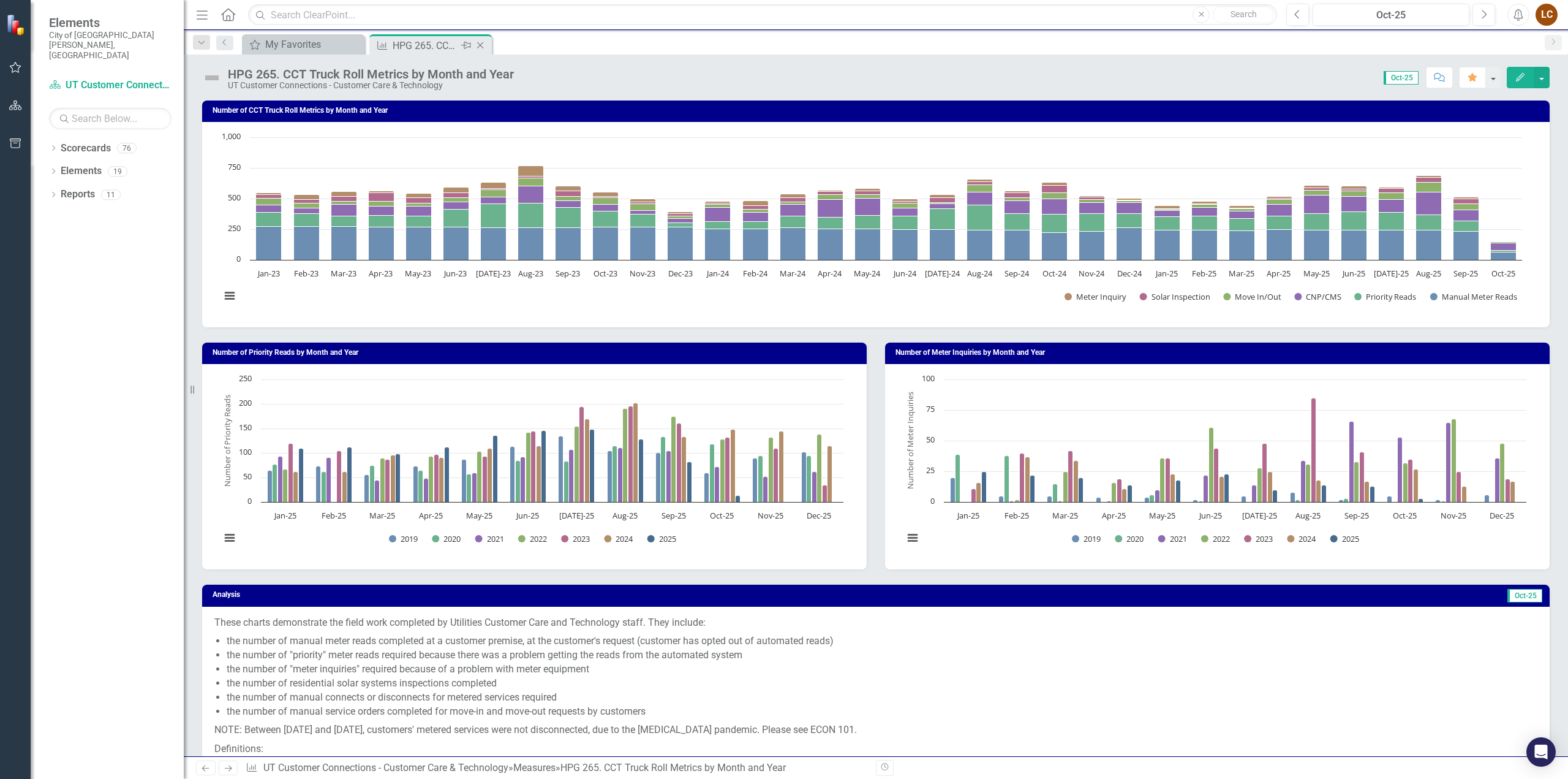
click at [482, 46] on icon "Close" at bounding box center [480, 45] width 13 height 10
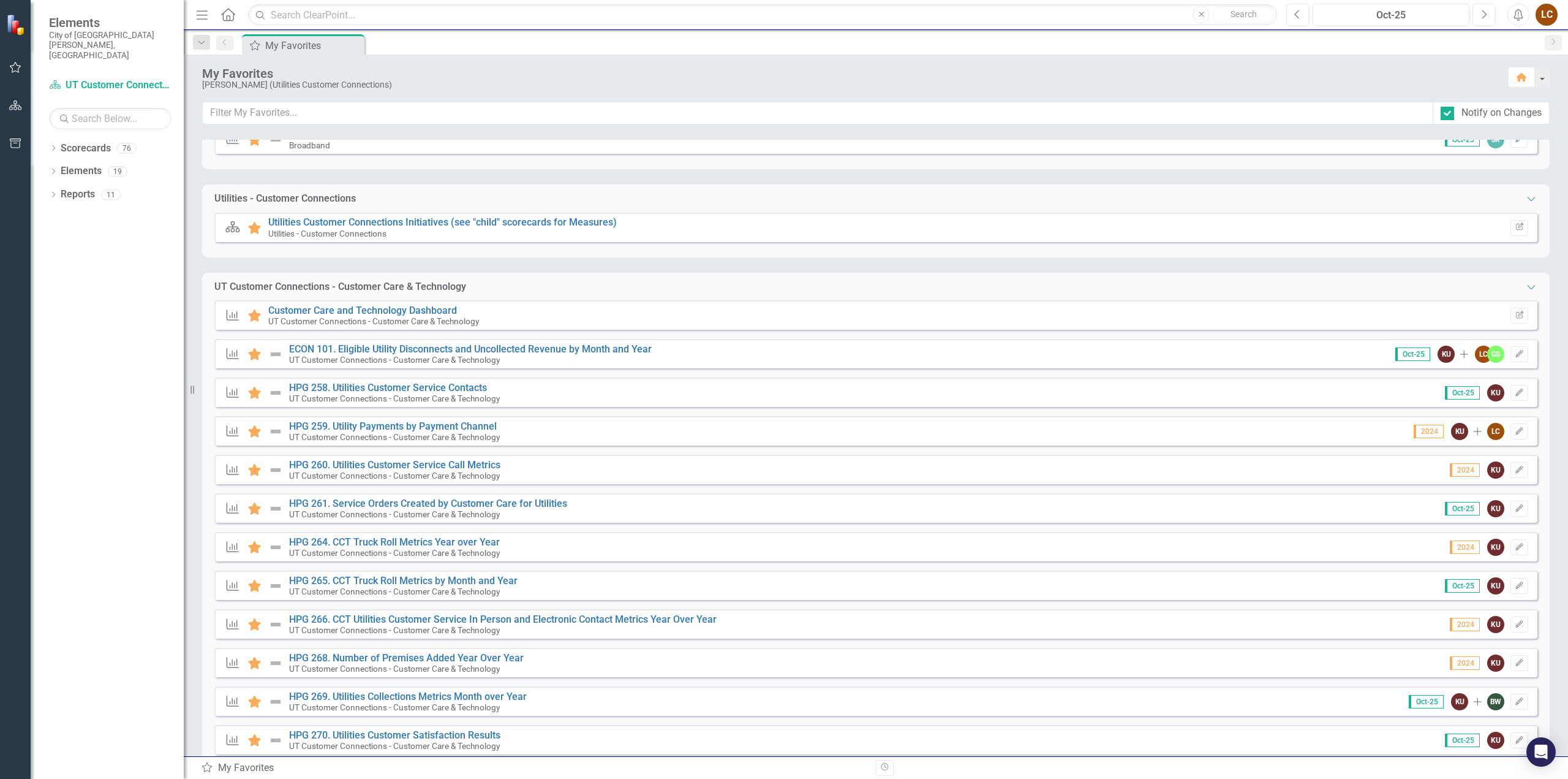
scroll to position [287, 0]
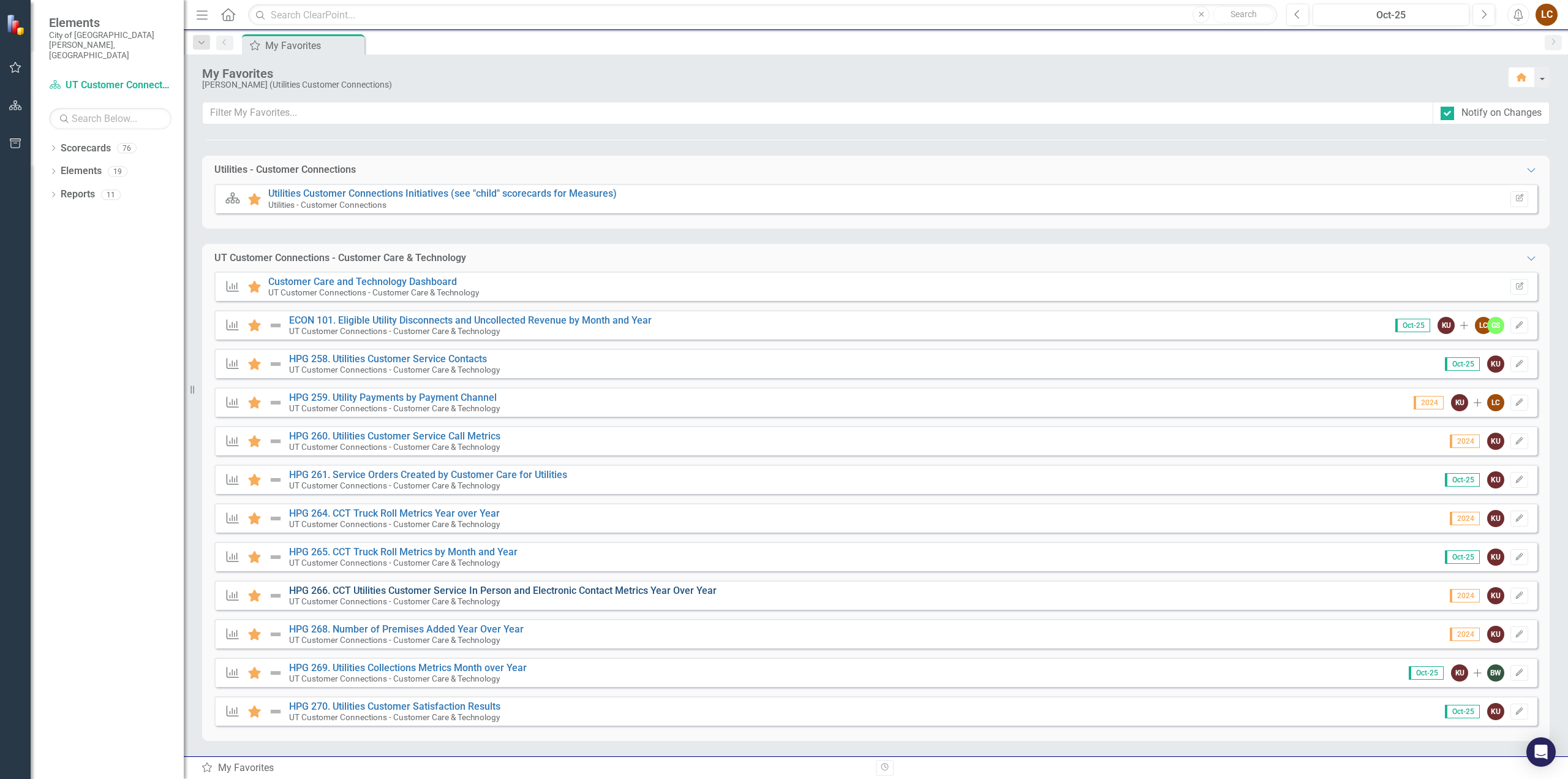
click at [437, 589] on link "HPG 266. CCT Utilities Customer Service In Person and Electronic Contact Metric…" at bounding box center [502, 590] width 428 height 12
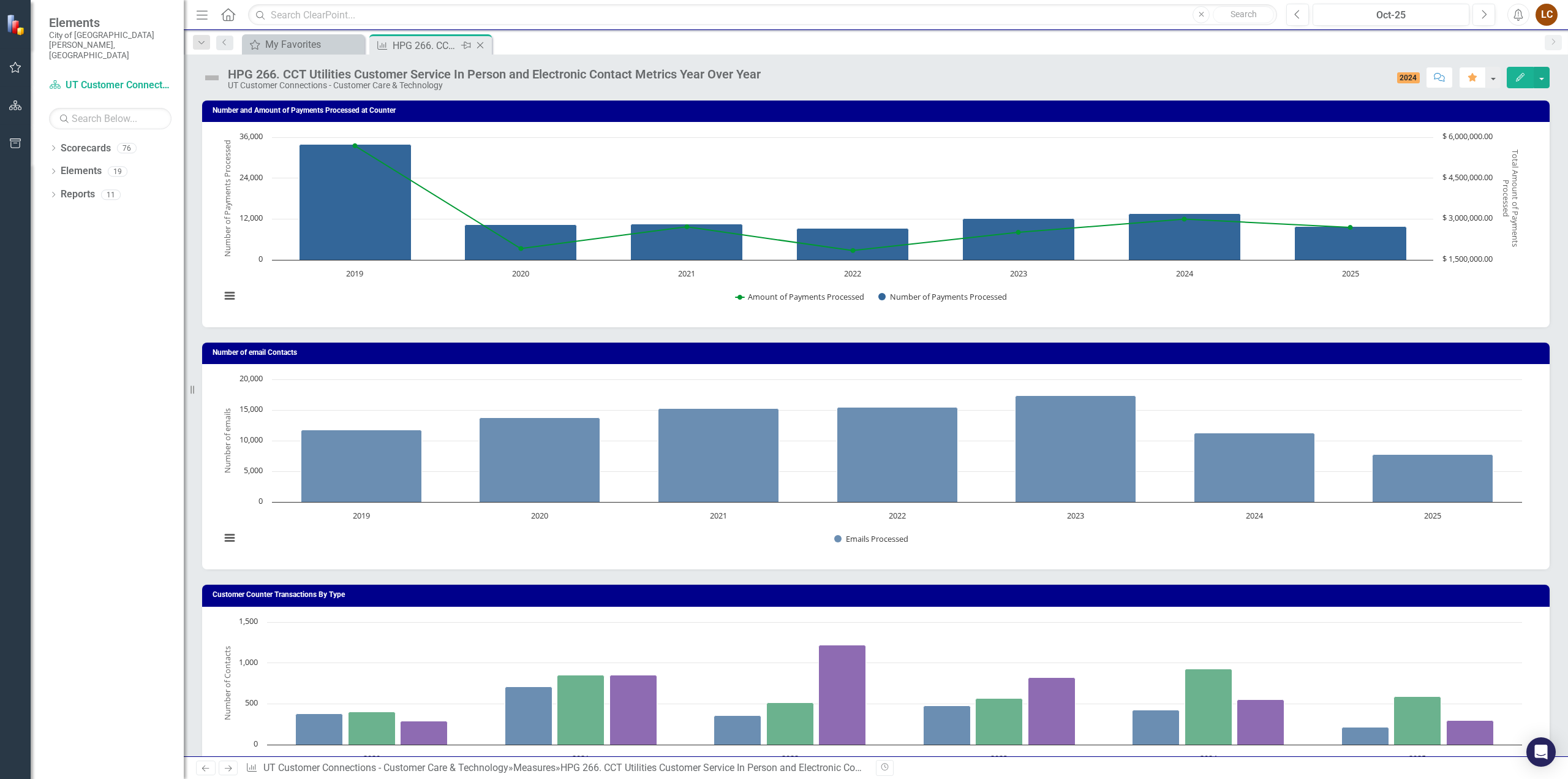
click at [482, 47] on icon "Close" at bounding box center [480, 45] width 13 height 10
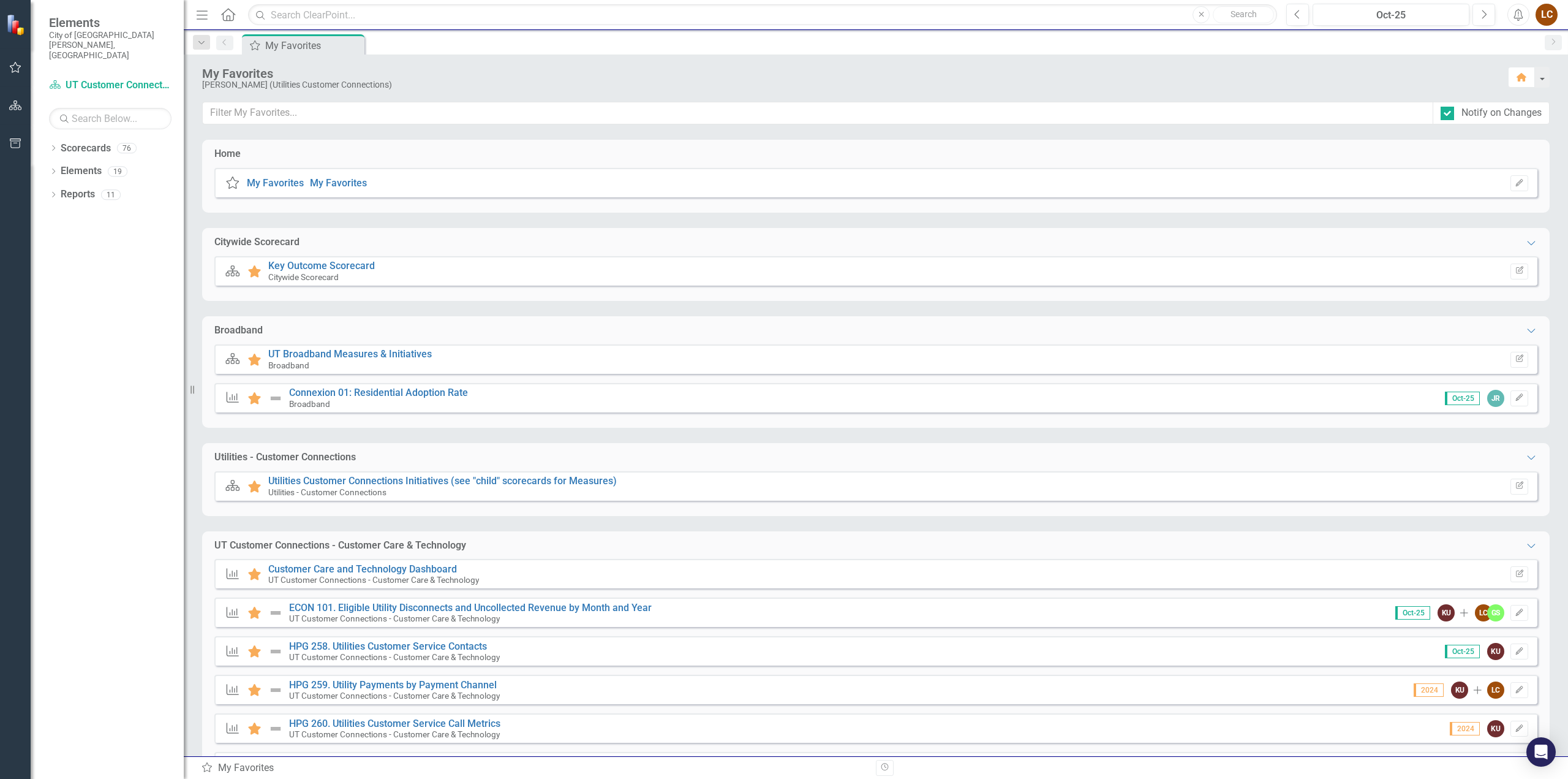
scroll to position [287, 0]
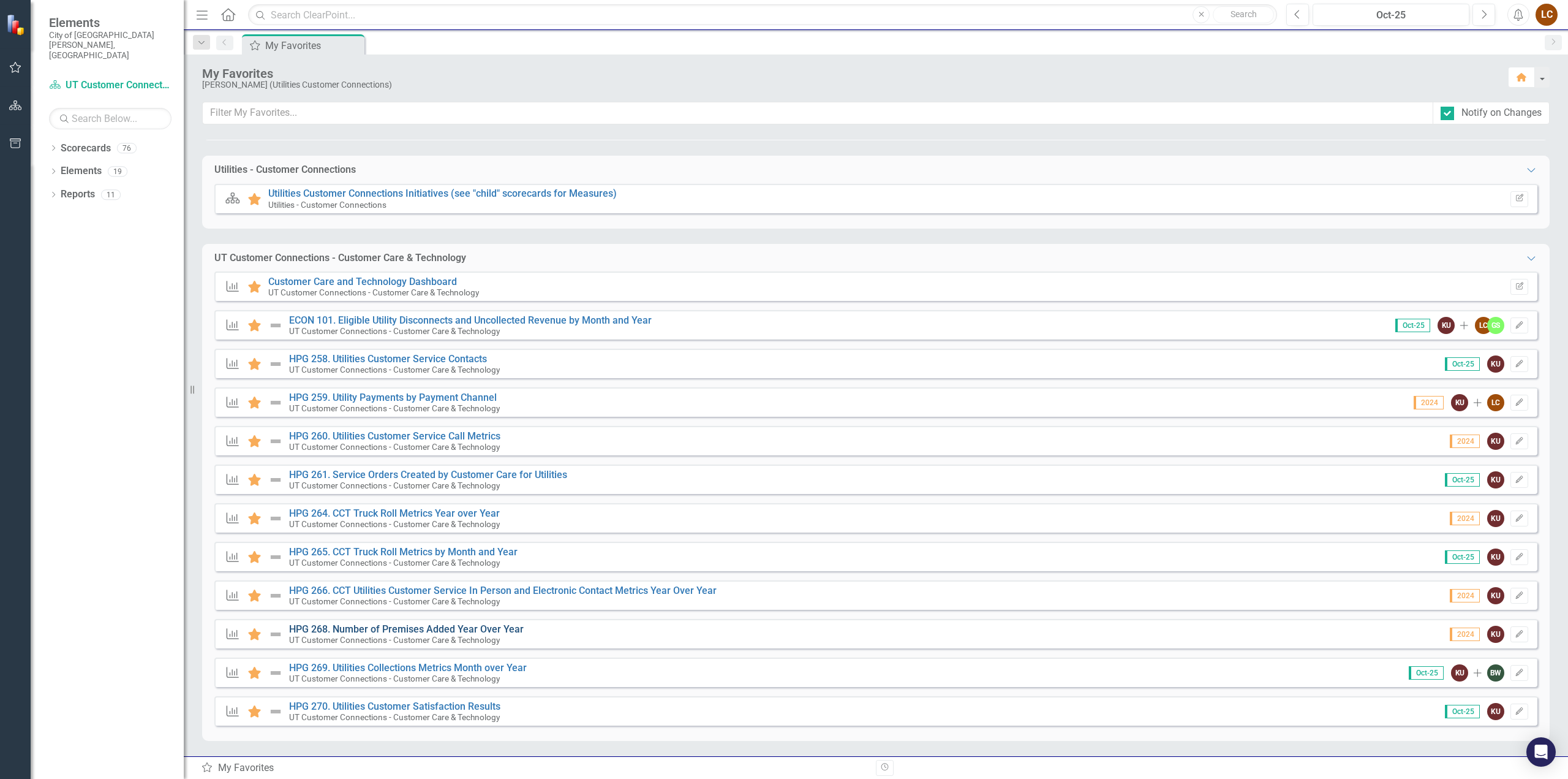
click at [402, 629] on link "HPG 268. Number of Premises Added Year Over Year" at bounding box center [406, 629] width 235 height 12
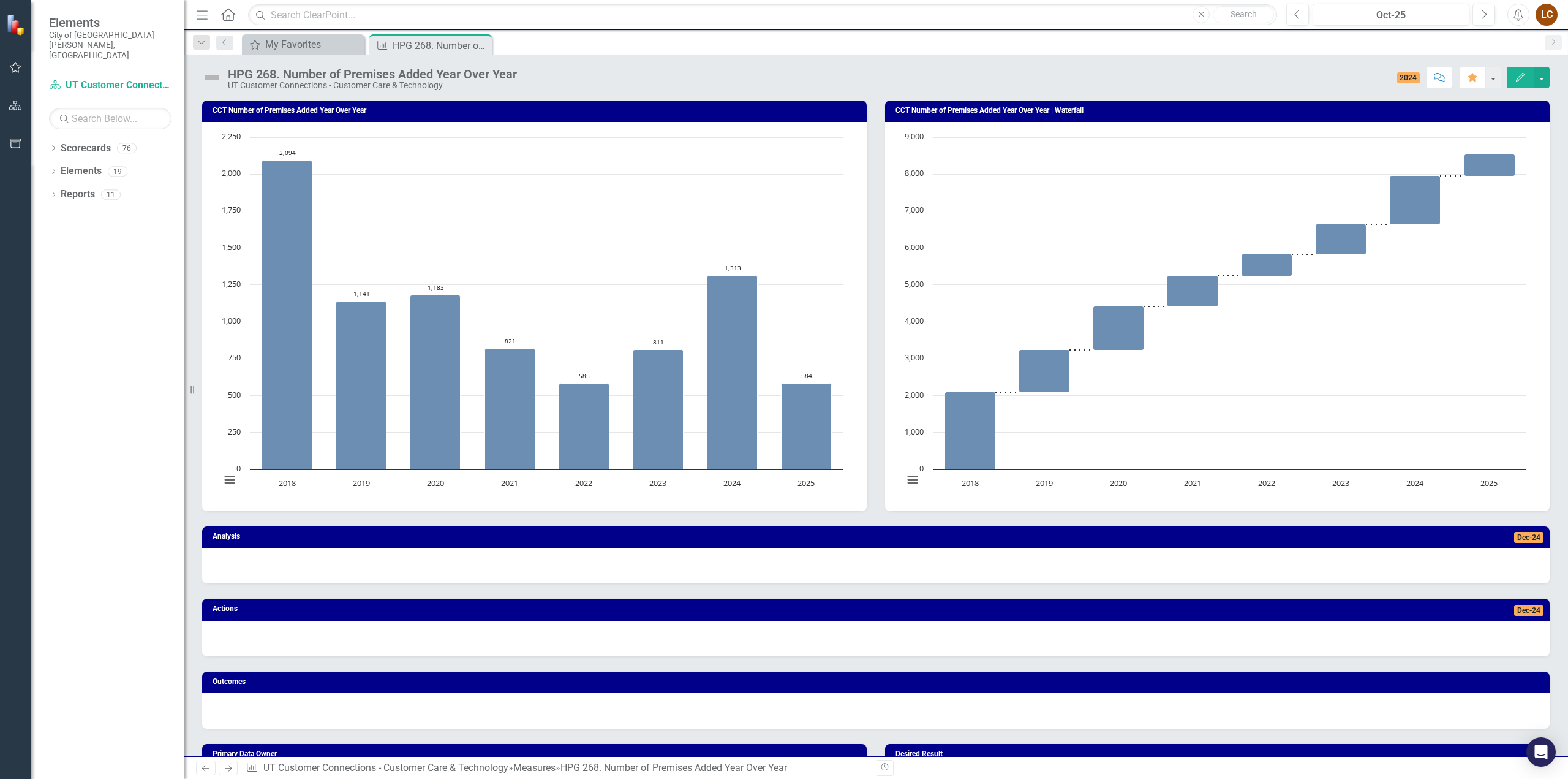
drag, startPoint x: 481, startPoint y: 43, endPoint x: 482, endPoint y: 51, distance: 8.1
click at [0, 0] on icon "Close" at bounding box center [0, 0] width 0 height 0
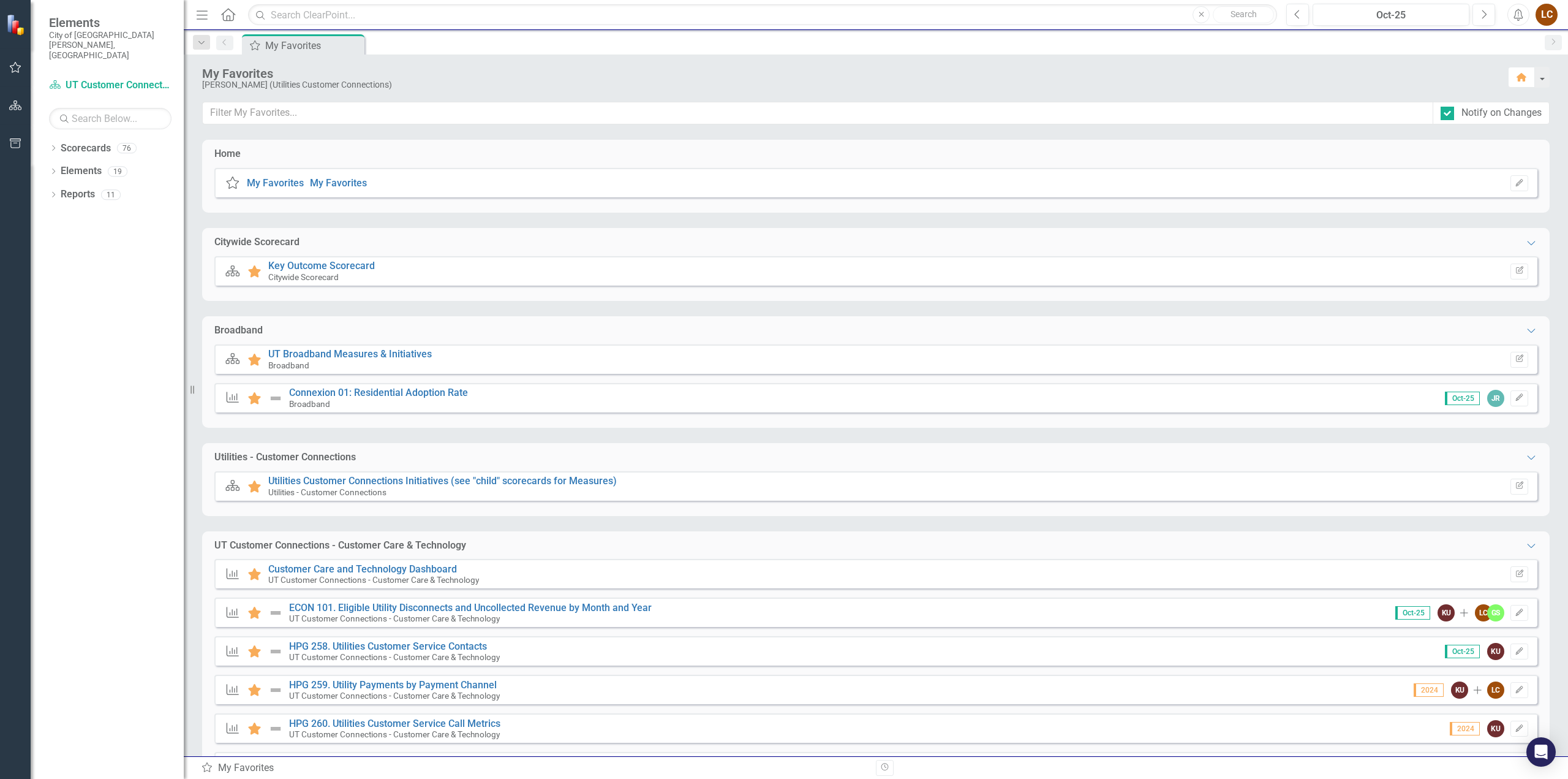
scroll to position [287, 0]
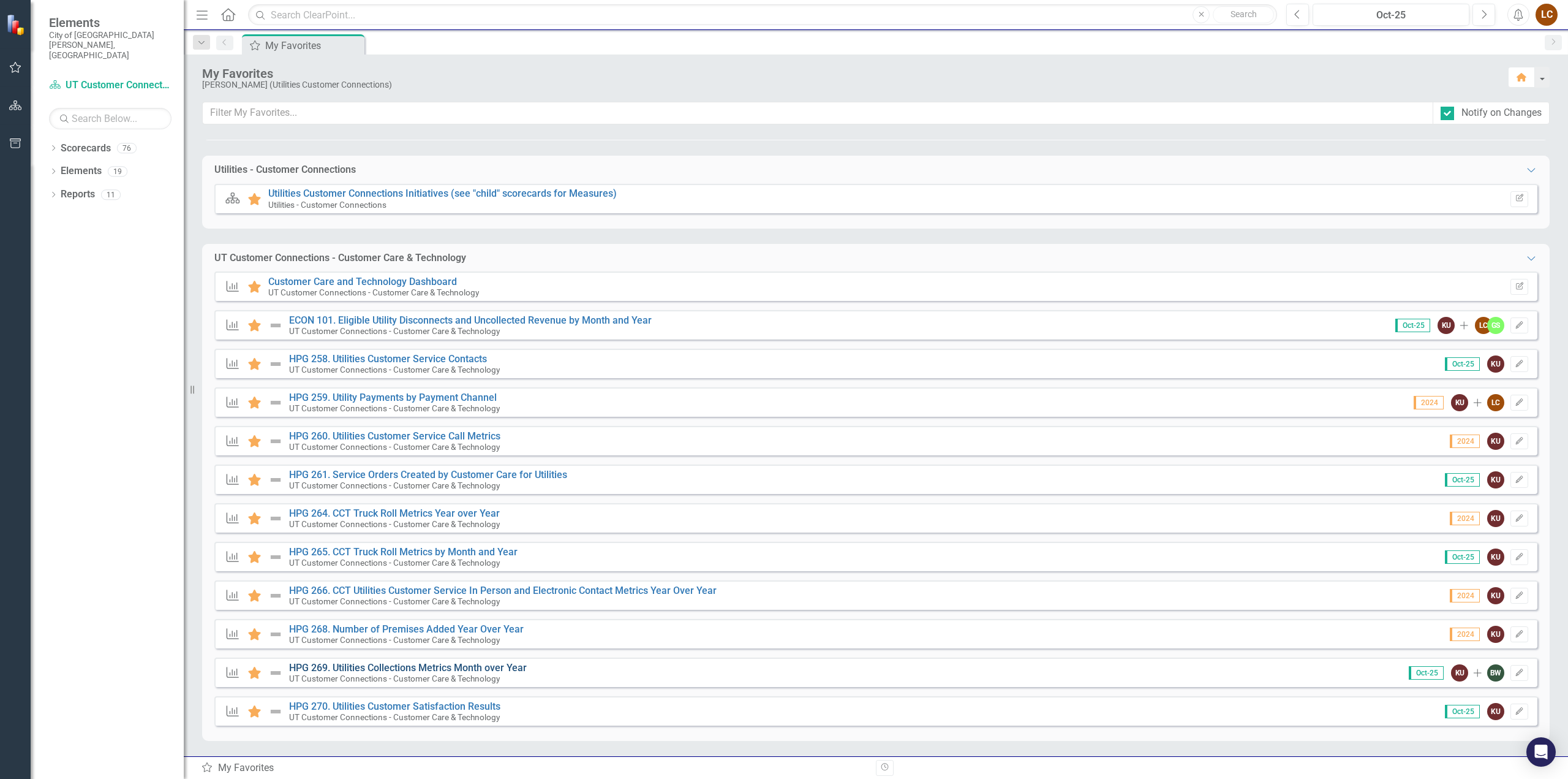
click at [359, 667] on link "HPG 269. Utilities Collections Metrics Month over Year" at bounding box center [407, 668] width 237 height 12
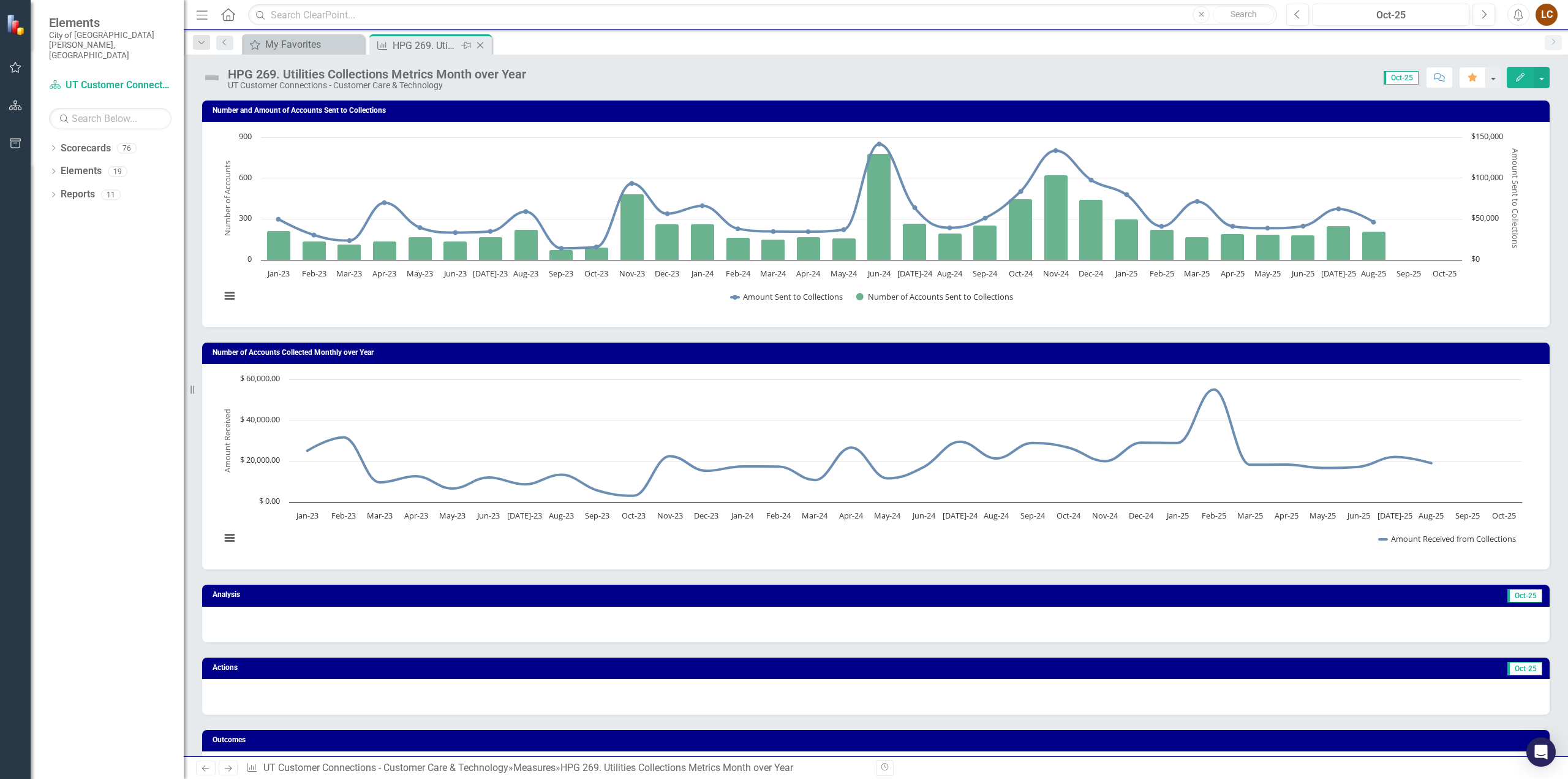
click at [480, 44] on icon "Close" at bounding box center [480, 45] width 13 height 10
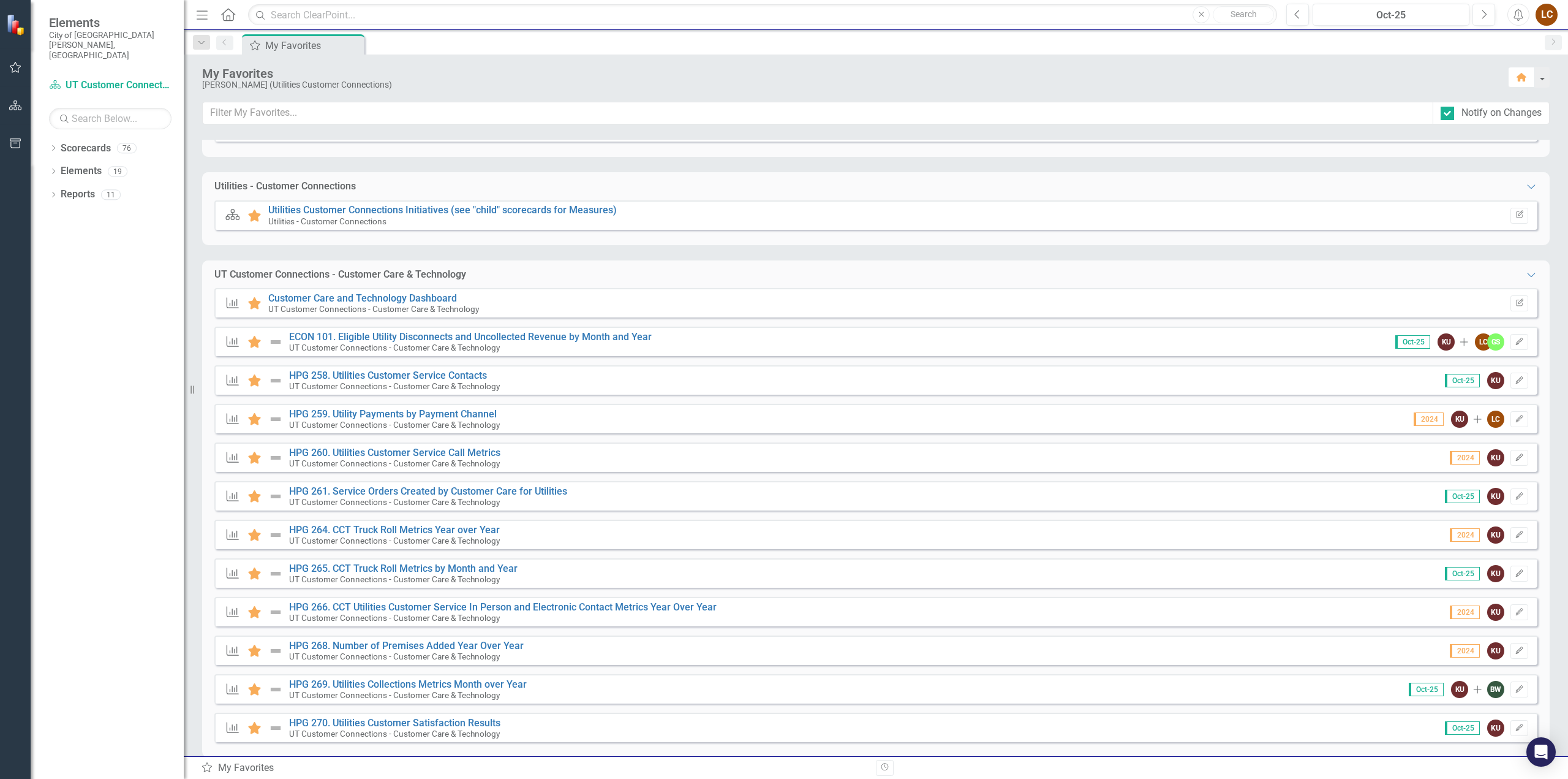
scroll to position [287, 0]
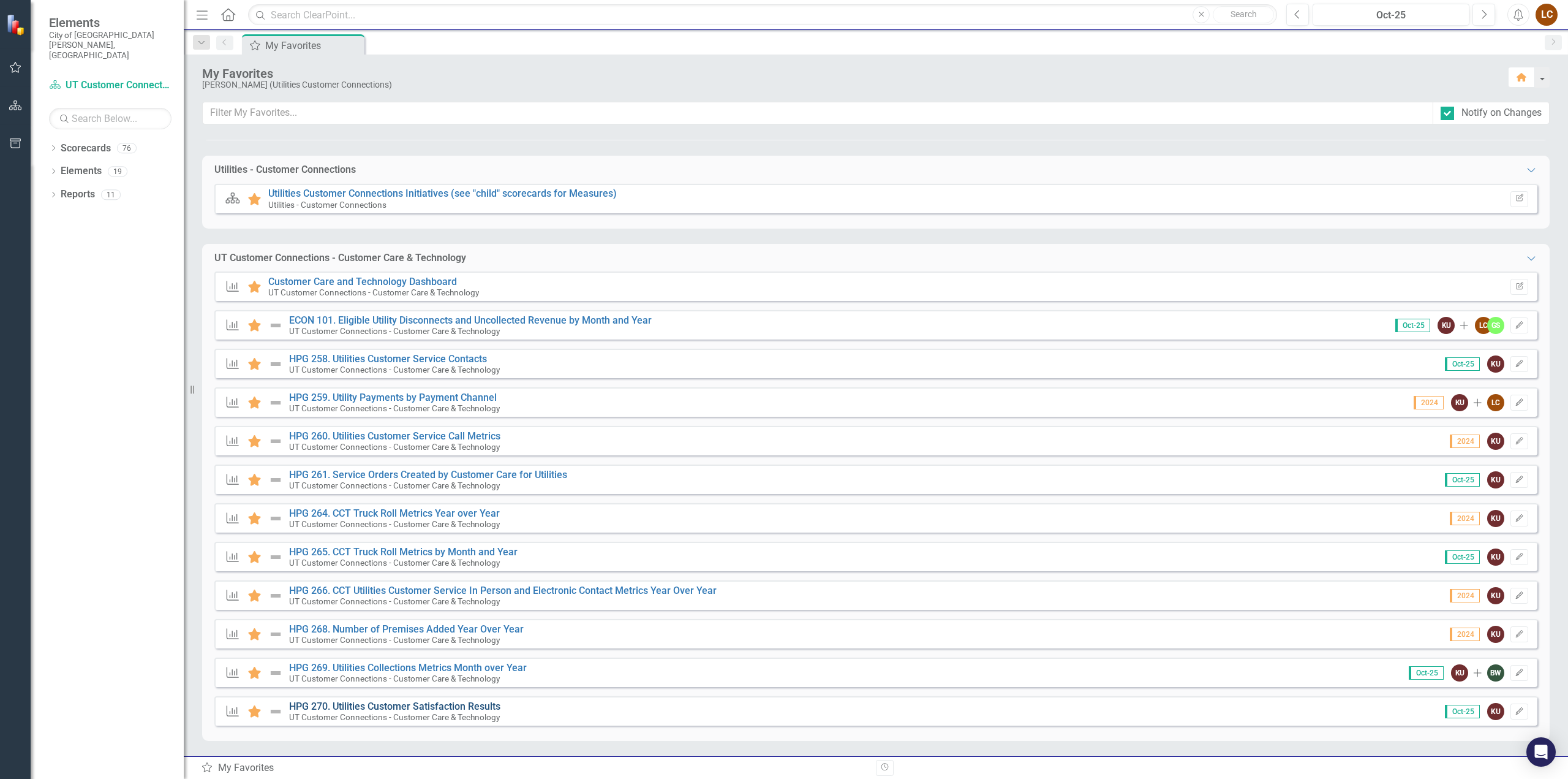
click at [361, 708] on link "HPG 270. Utilities Customer Satisfaction Results" at bounding box center [394, 707] width 211 height 12
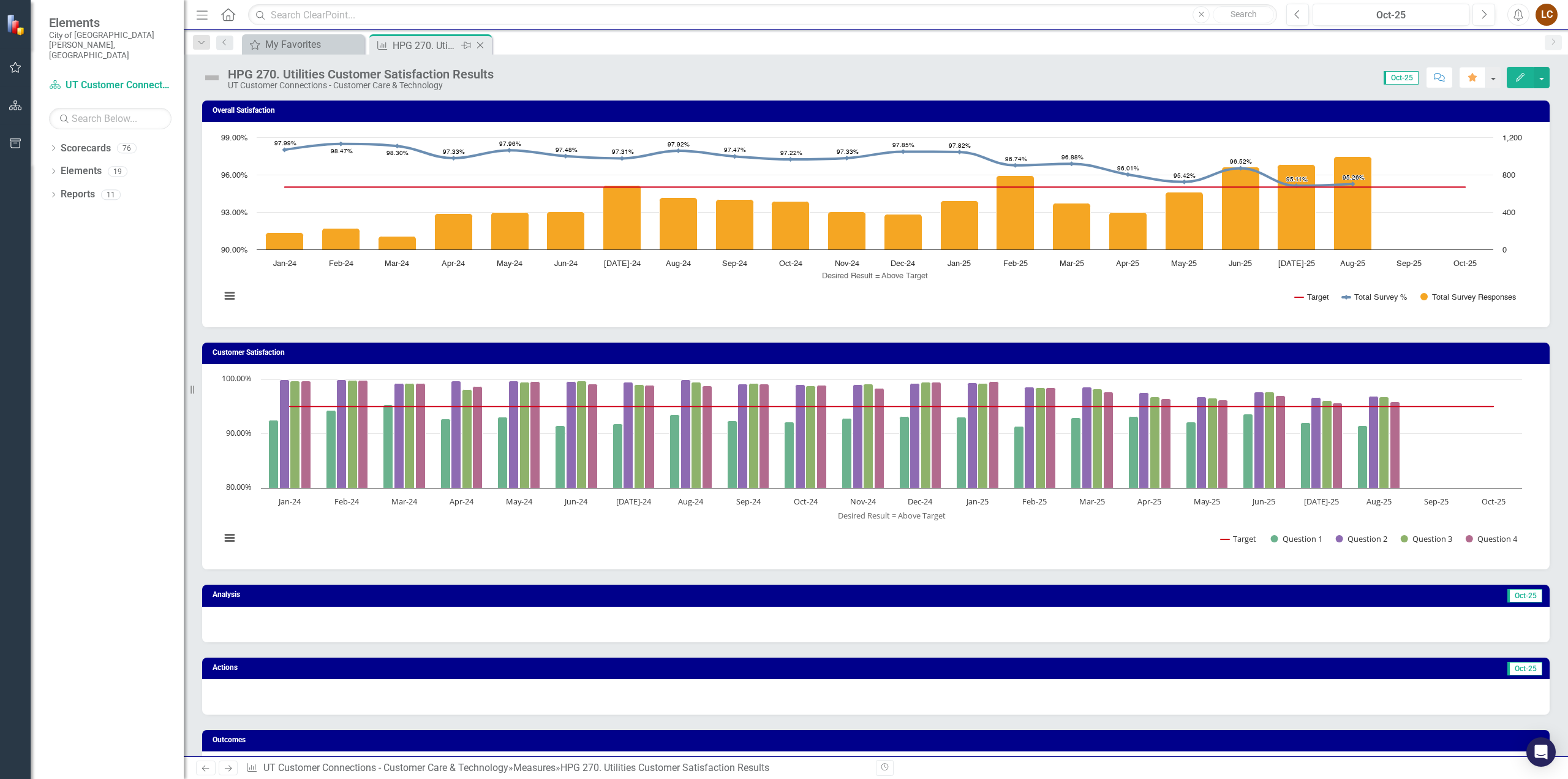
click at [481, 48] on icon "Close" at bounding box center [480, 45] width 13 height 10
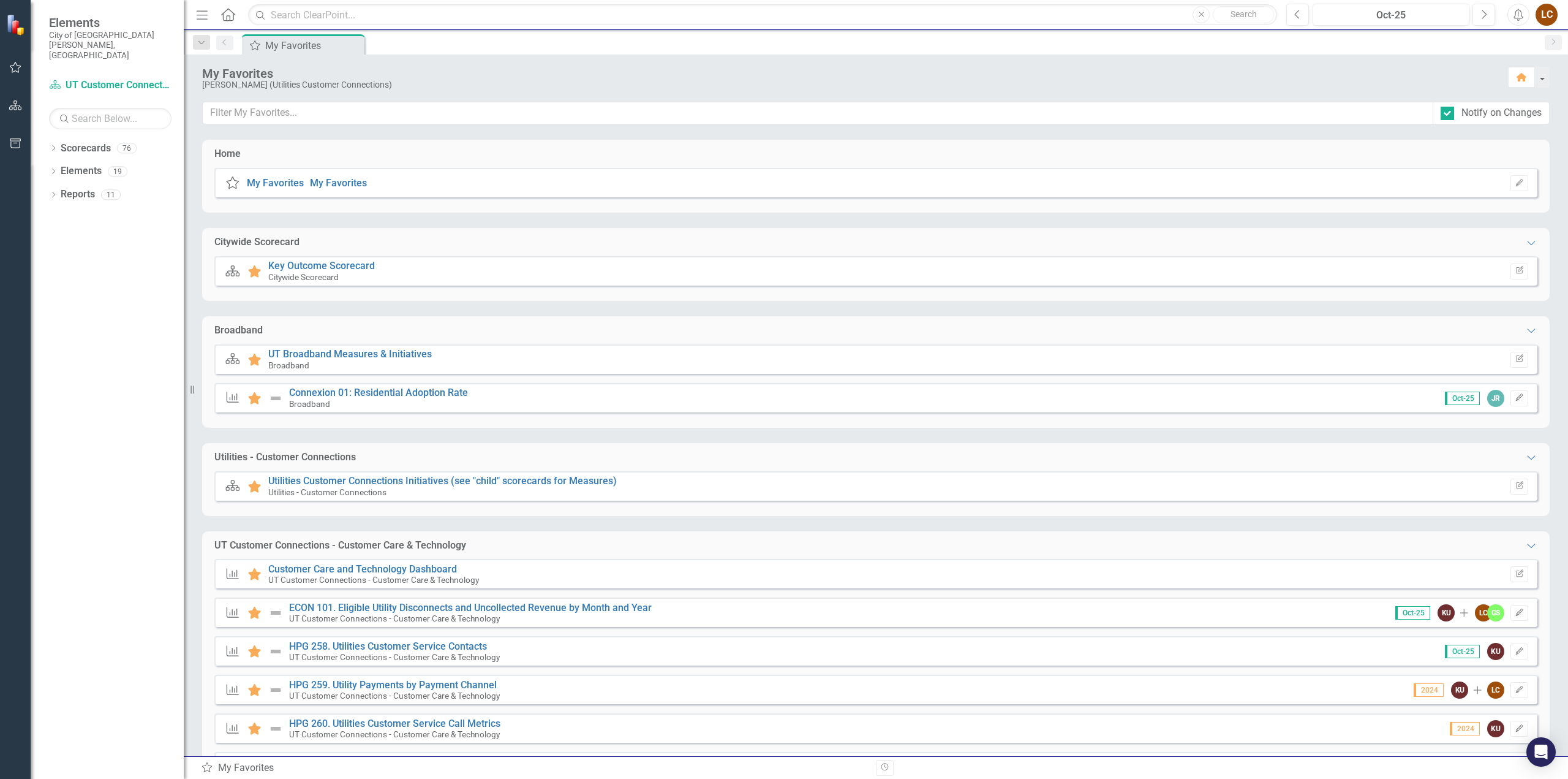
click at [1547, 12] on div "LC" at bounding box center [1546, 14] width 22 height 22
click at [1488, 157] on link "Logout Log Out" at bounding box center [1508, 154] width 97 height 23
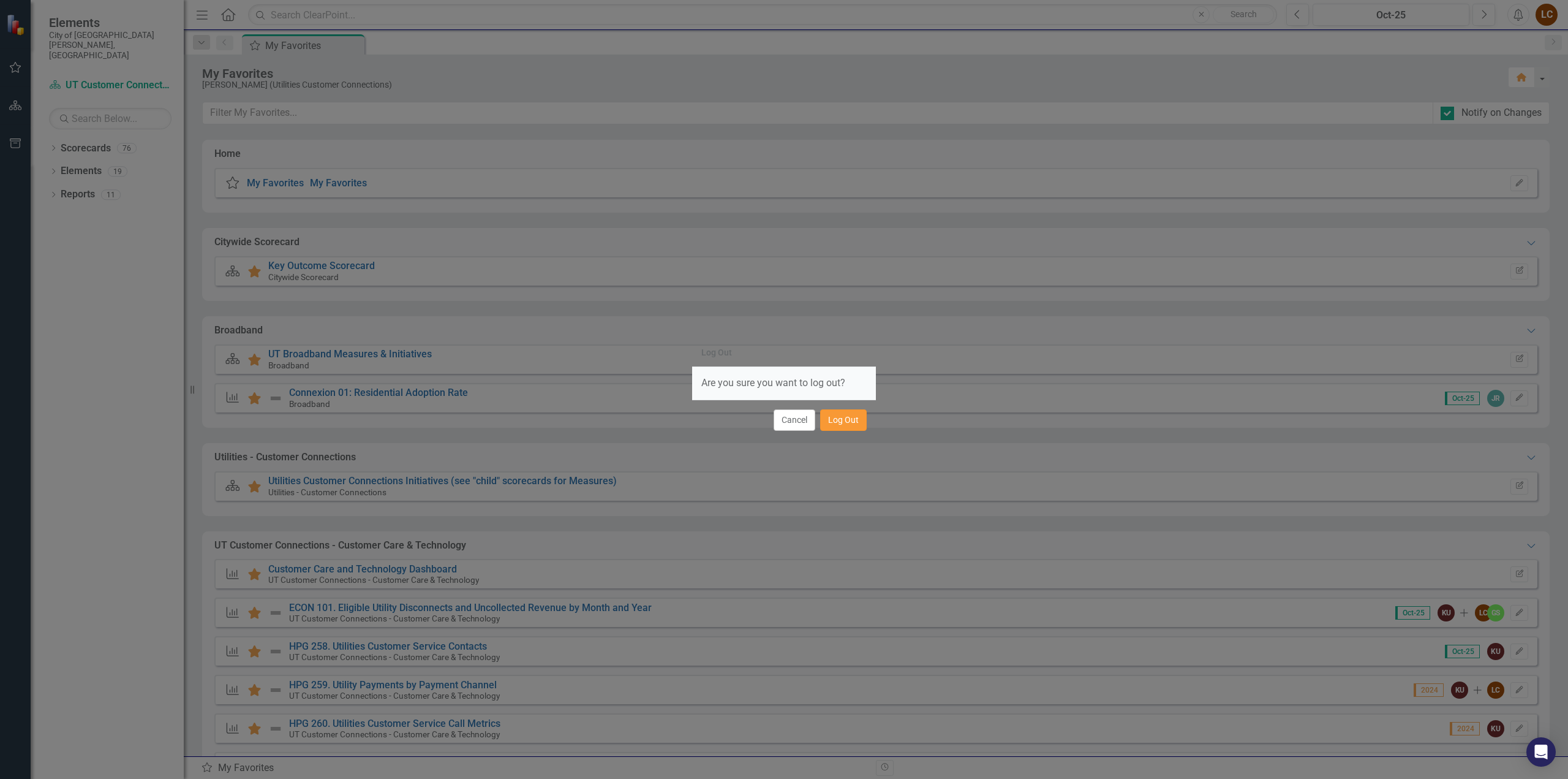
click at [832, 419] on button "Log Out" at bounding box center [842, 419] width 46 height 21
